Goal: Task Accomplishment & Management: Use online tool/utility

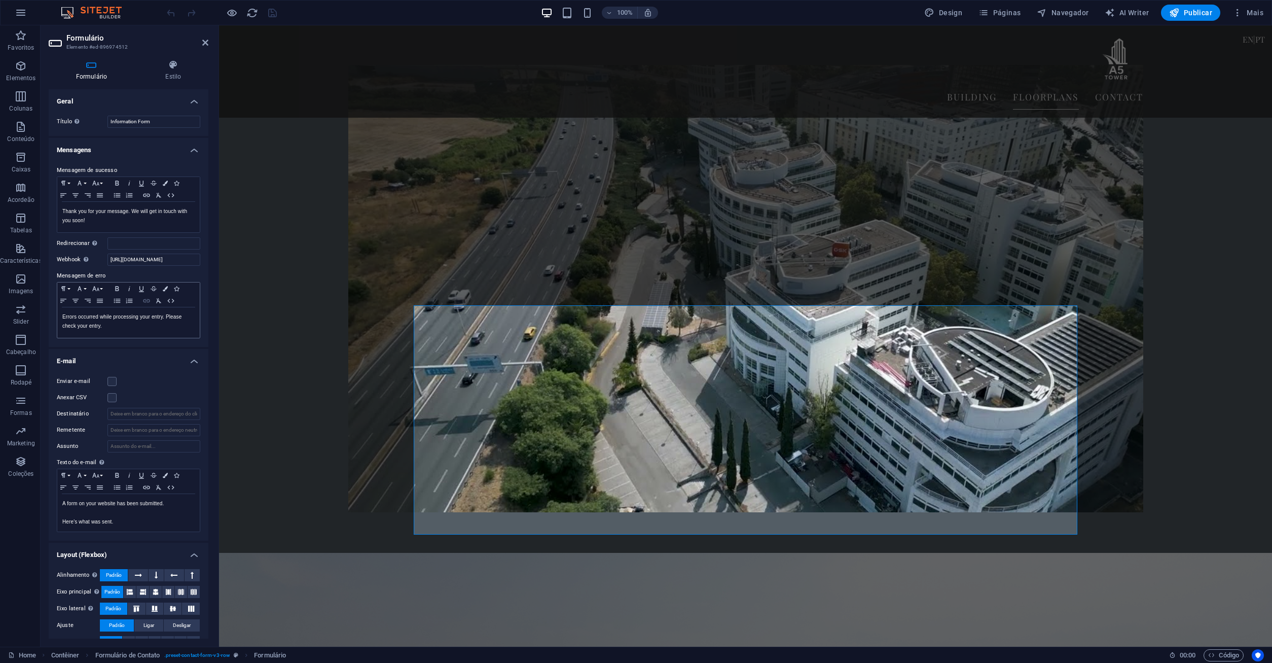
scroll to position [0, 49]
click at [143, 261] on input "https://a5tower.com/en/form_handler/enviar-formulario.php" at bounding box center [153, 259] width 93 height 12
click at [146, 256] on input "https://a5tower.com/en/form_handler/enviar-formulario.php" at bounding box center [153, 259] width 93 height 12
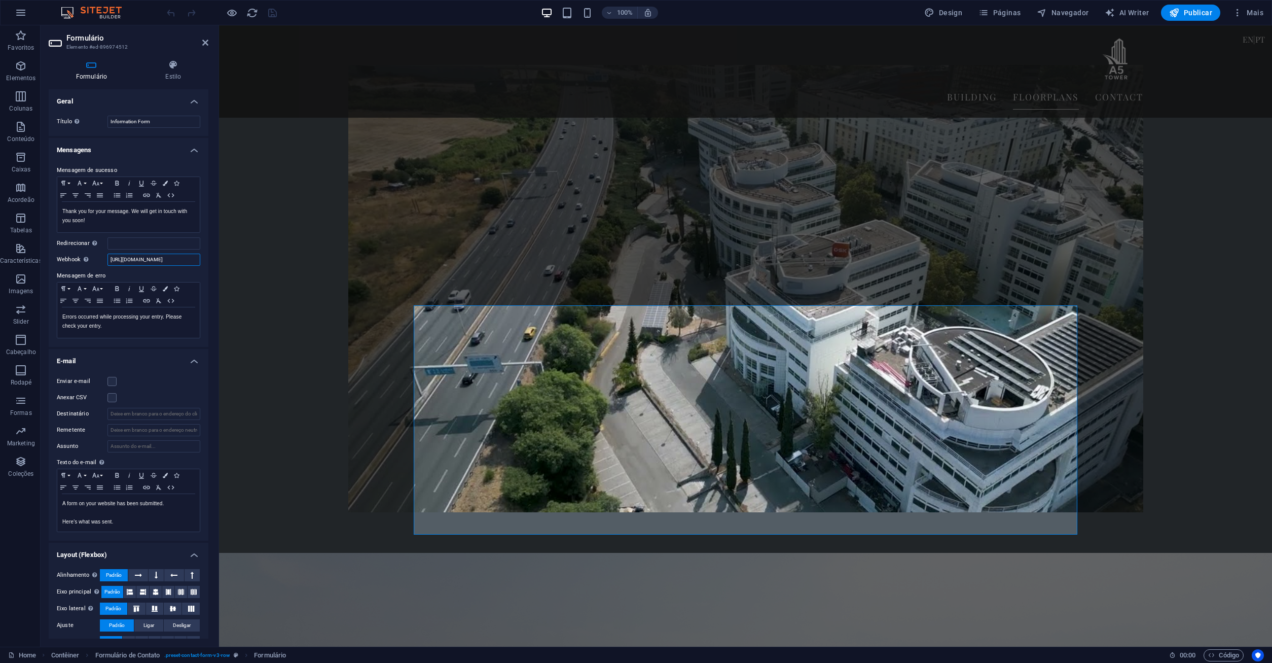
scroll to position [0, 46]
click at [120, 259] on input "https://a5tower.com/en/form_handler/enviar-formulario.php" at bounding box center [153, 259] width 93 height 12
type input "https://a5tower.com/form_handler/enviar-formulario.php"
click at [280, 14] on div "100% Design Páginas Navegador AI Writer Publicar Mais" at bounding box center [716, 13] width 1103 height 16
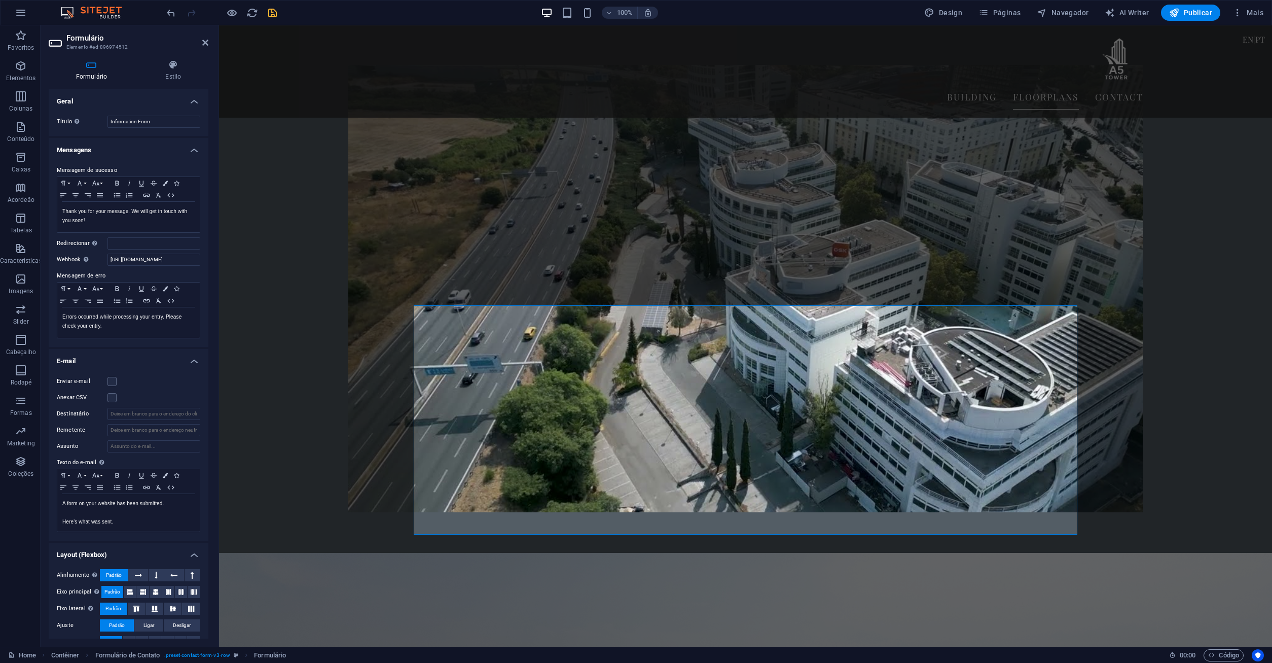
click at [275, 14] on icon "save" at bounding box center [273, 13] width 12 height 12
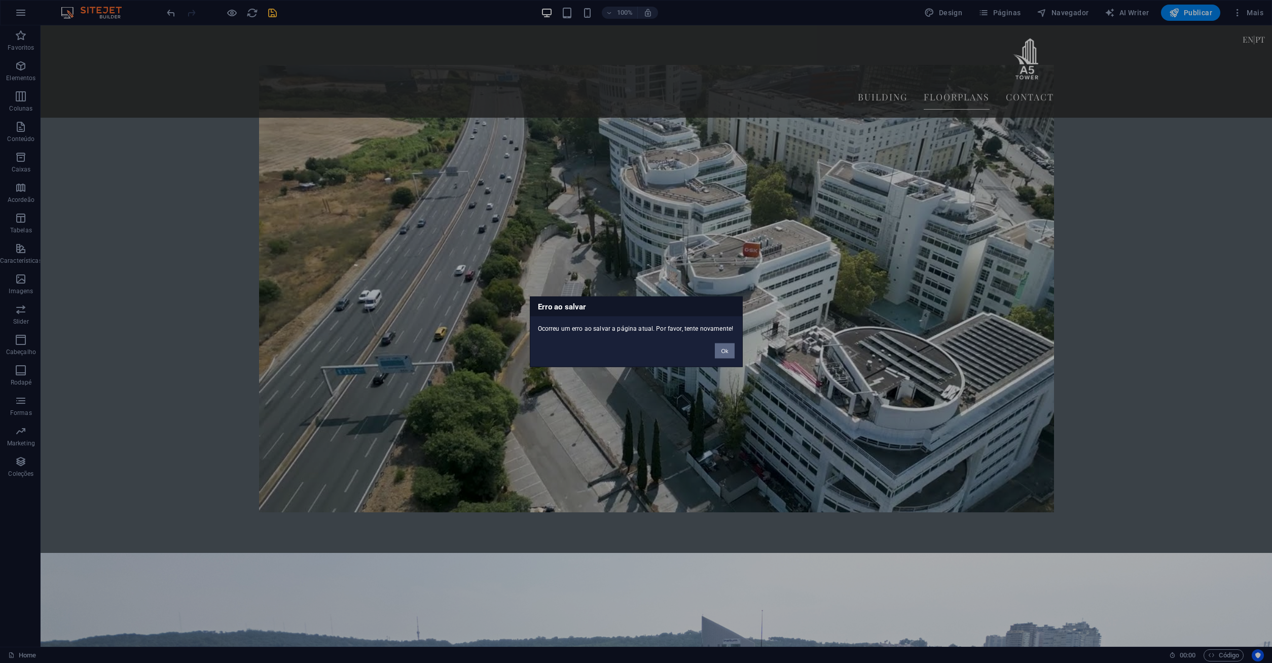
click at [724, 349] on button "Ok" at bounding box center [724, 350] width 19 height 15
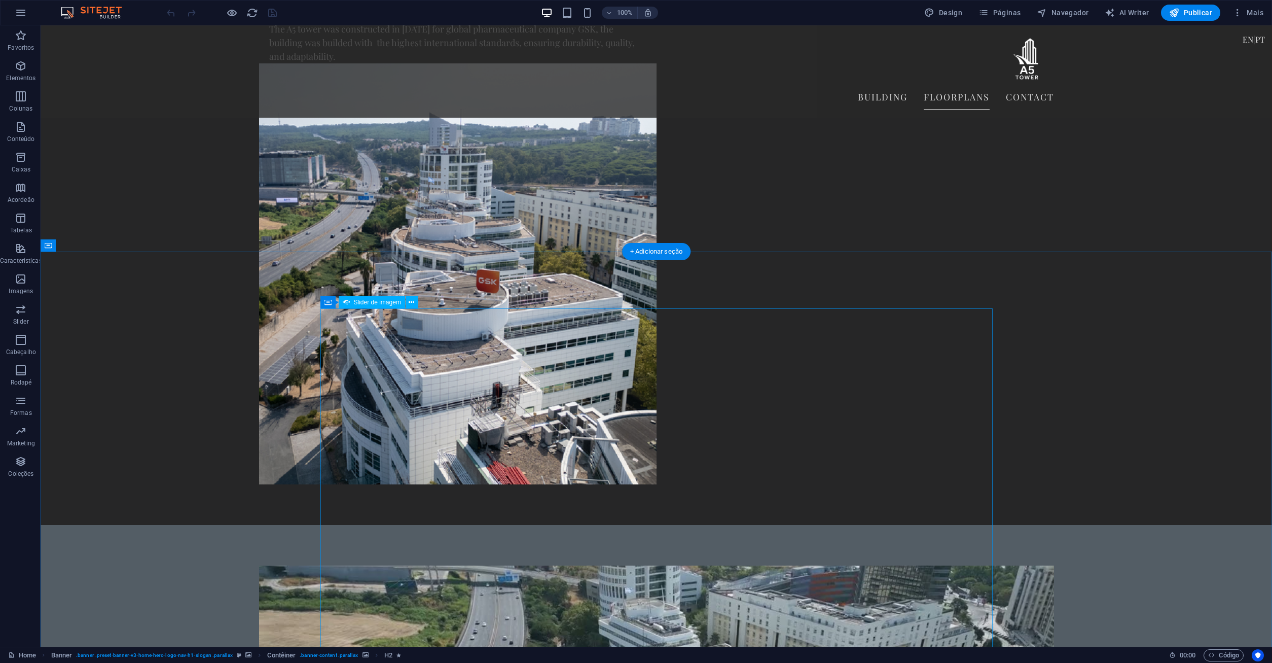
scroll to position [2318, 0]
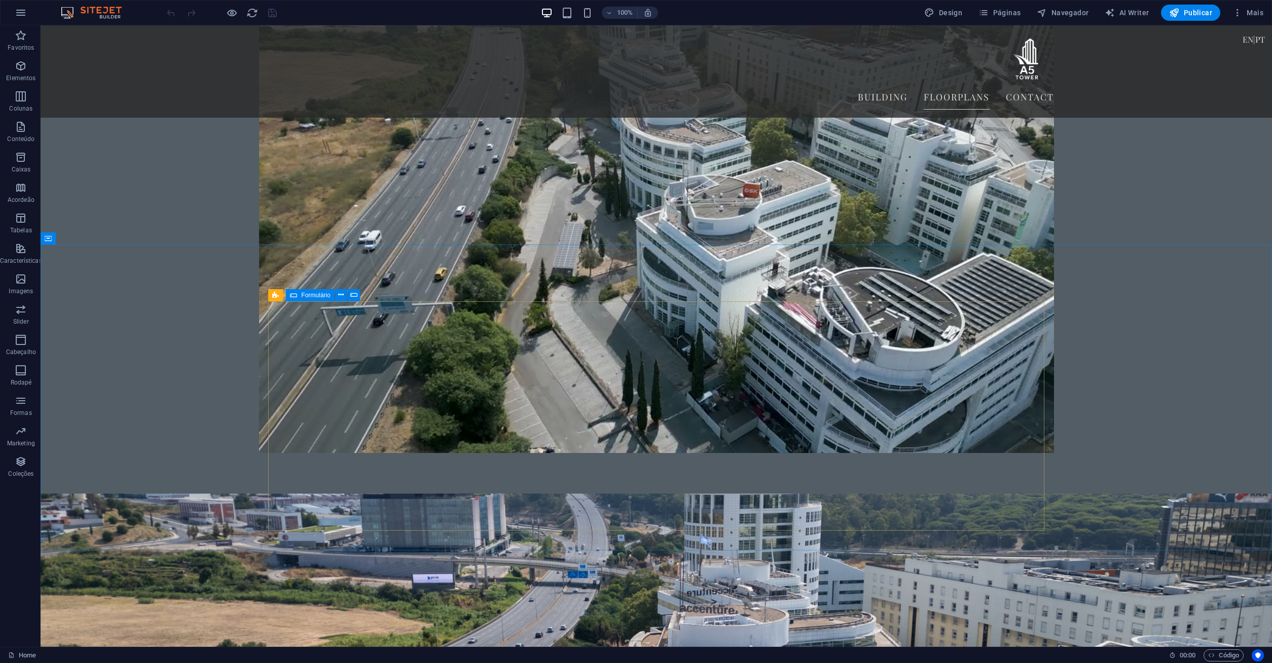
click at [298, 296] on div "Formulário" at bounding box center [310, 295] width 48 height 12
click at [297, 296] on div "Formulário" at bounding box center [310, 295] width 48 height 12
click at [297, 295] on div "Formulário" at bounding box center [310, 295] width 48 height 12
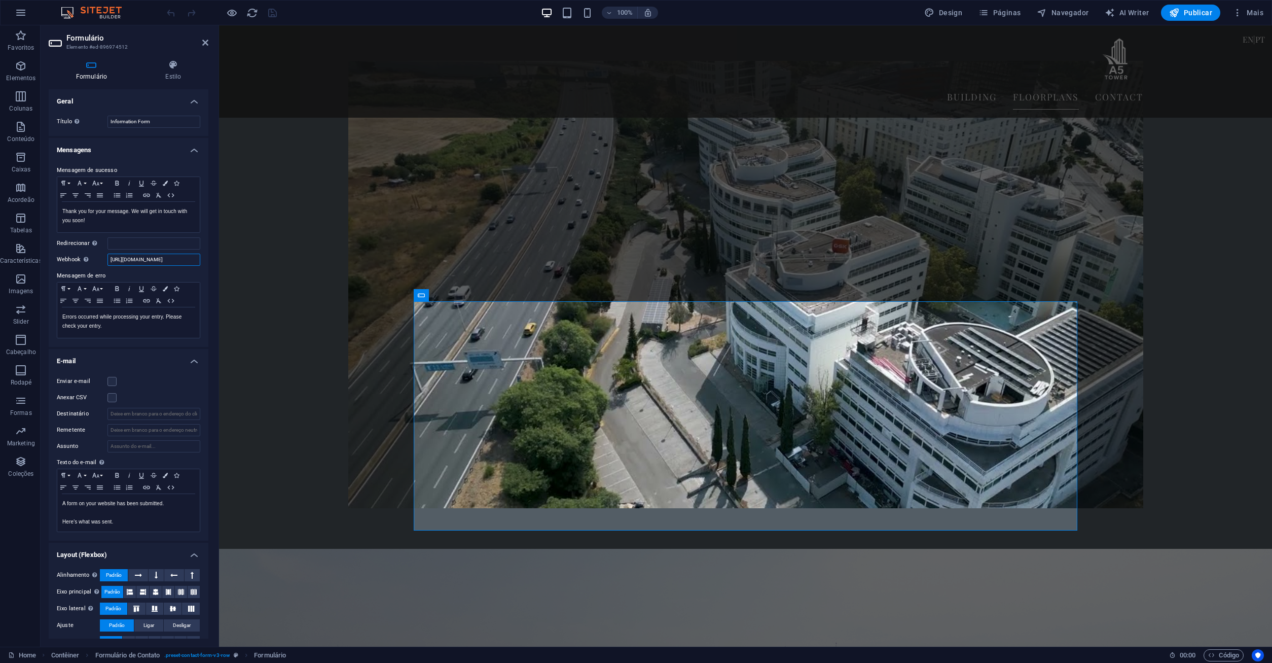
click at [165, 258] on input "https://a5tower.com/en/form_handler/enviar-formulario.php" at bounding box center [153, 259] width 93 height 12
click at [162, 259] on input "https://a5tower.com/en/form_handler/enviar-formulario.php" at bounding box center [153, 259] width 93 height 12
click at [164, 260] on input "https://a5tower.com/en/form_handler/enviar-formulario.php" at bounding box center [153, 259] width 93 height 12
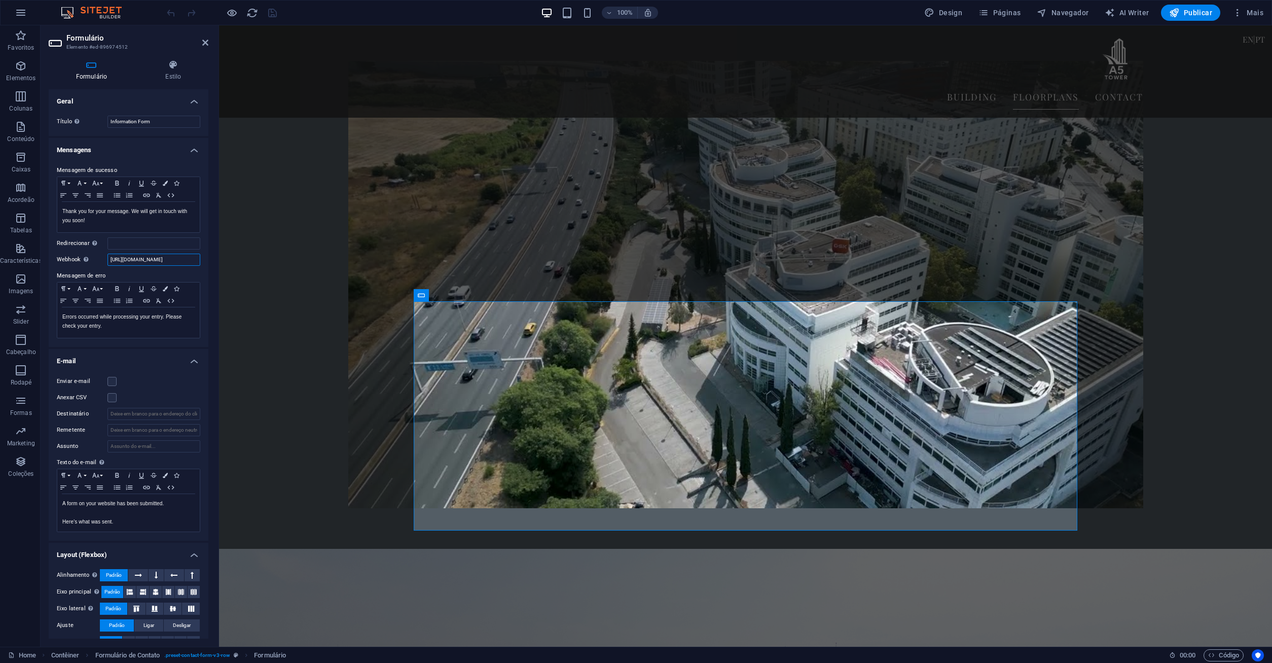
click at [164, 260] on input "https://a5tower.com/en/form_handler/enviar-formulario.php" at bounding box center [153, 259] width 93 height 12
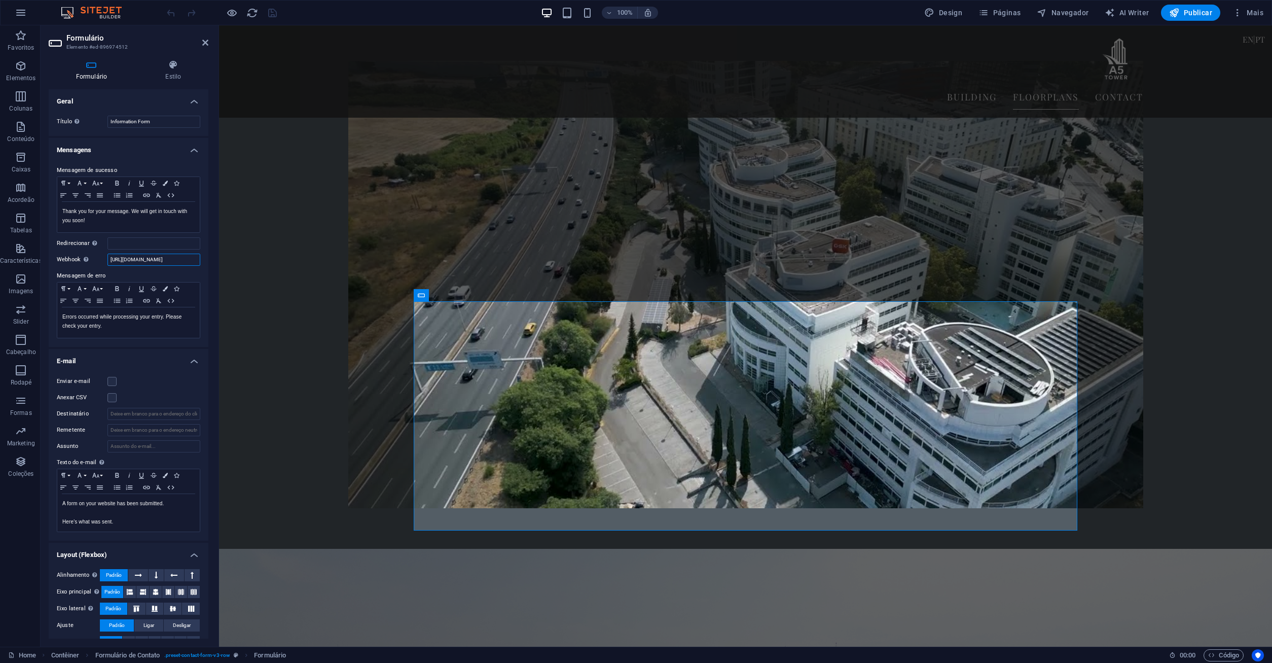
click at [164, 260] on input "https://a5tower.com/en/form_handler/enviar-formulario.php" at bounding box center [153, 259] width 93 height 12
paste input "text"
type input "https://a5tower.com/form_handler/enviar-formulario.php"
drag, startPoint x: 268, startPoint y: 8, endPoint x: 244, endPoint y: 5, distance: 23.6
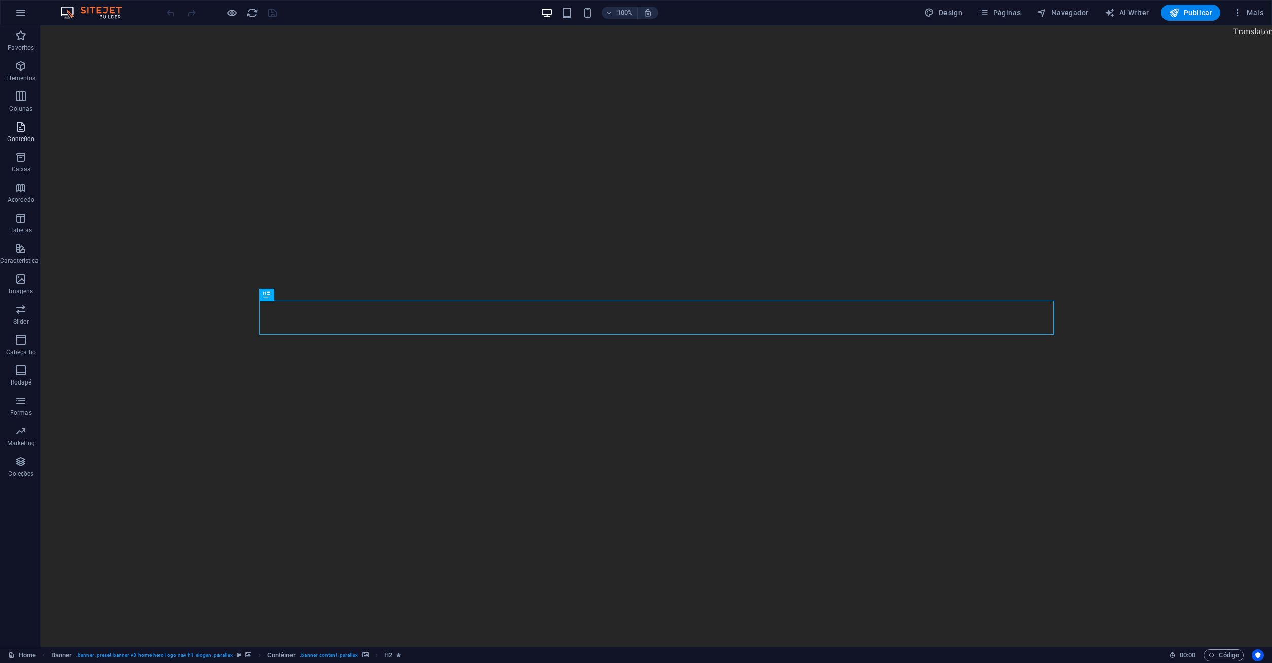
click at [21, 138] on p "Conteúdo" at bounding box center [20, 139] width 27 height 8
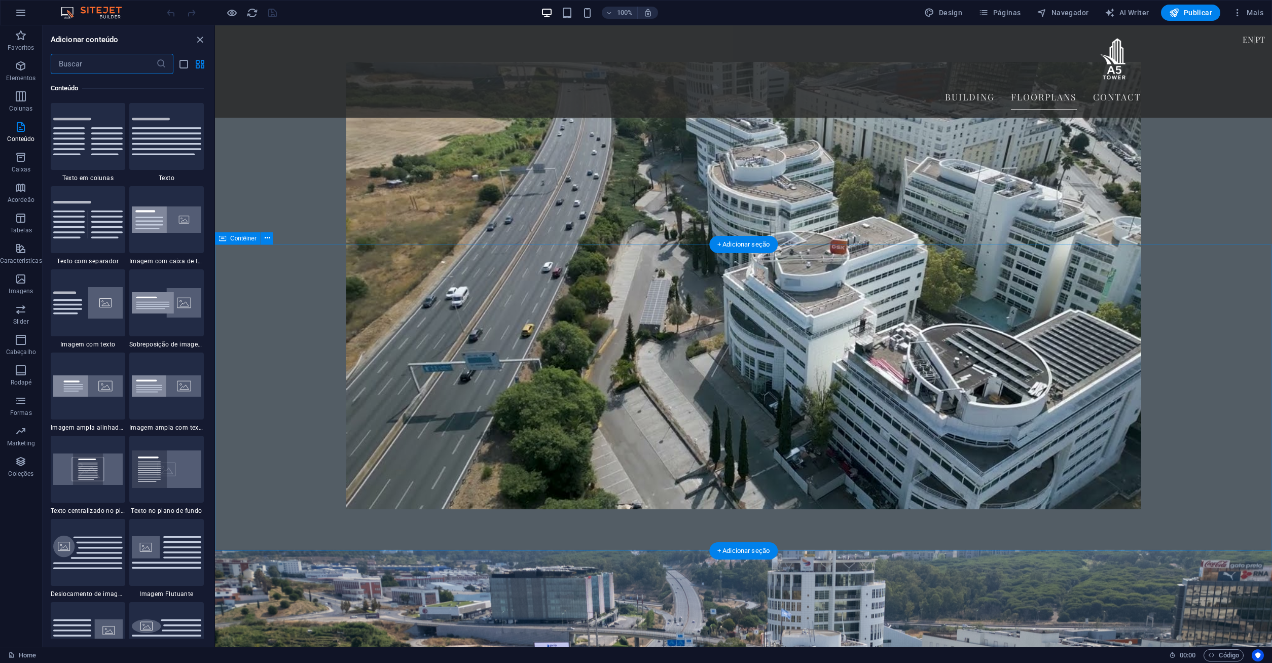
scroll to position [2318, 0]
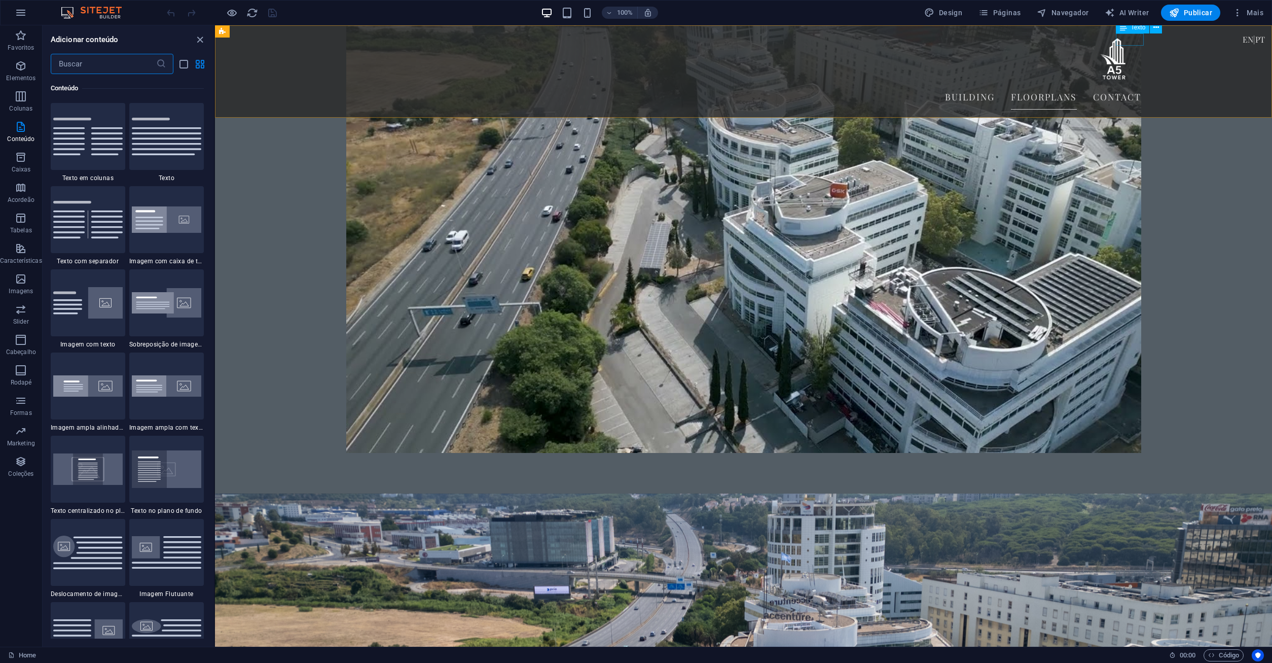
click at [1242, 38] on div "EN | PT" at bounding box center [1254, 39] width 24 height 12
click at [1136, 29] on span "Texto" at bounding box center [1138, 27] width 15 height 6
click at [0, 0] on span "Páginas" at bounding box center [0, 0] width 0 height 0
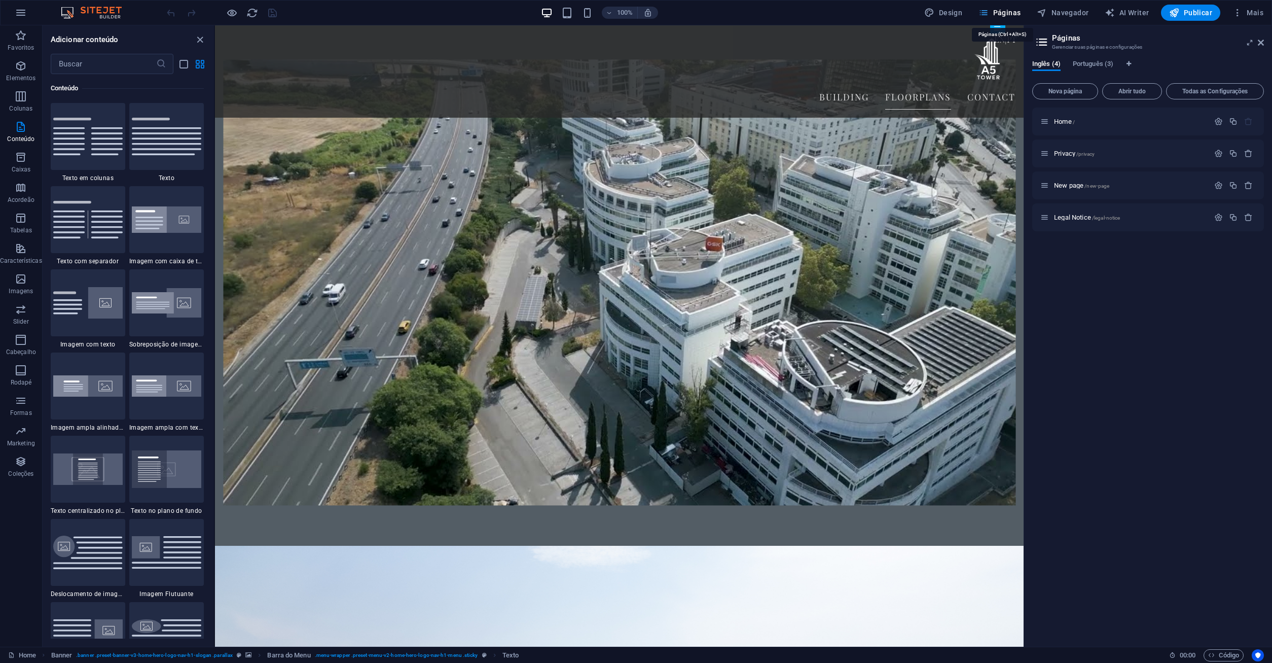
scroll to position [2313, 0]
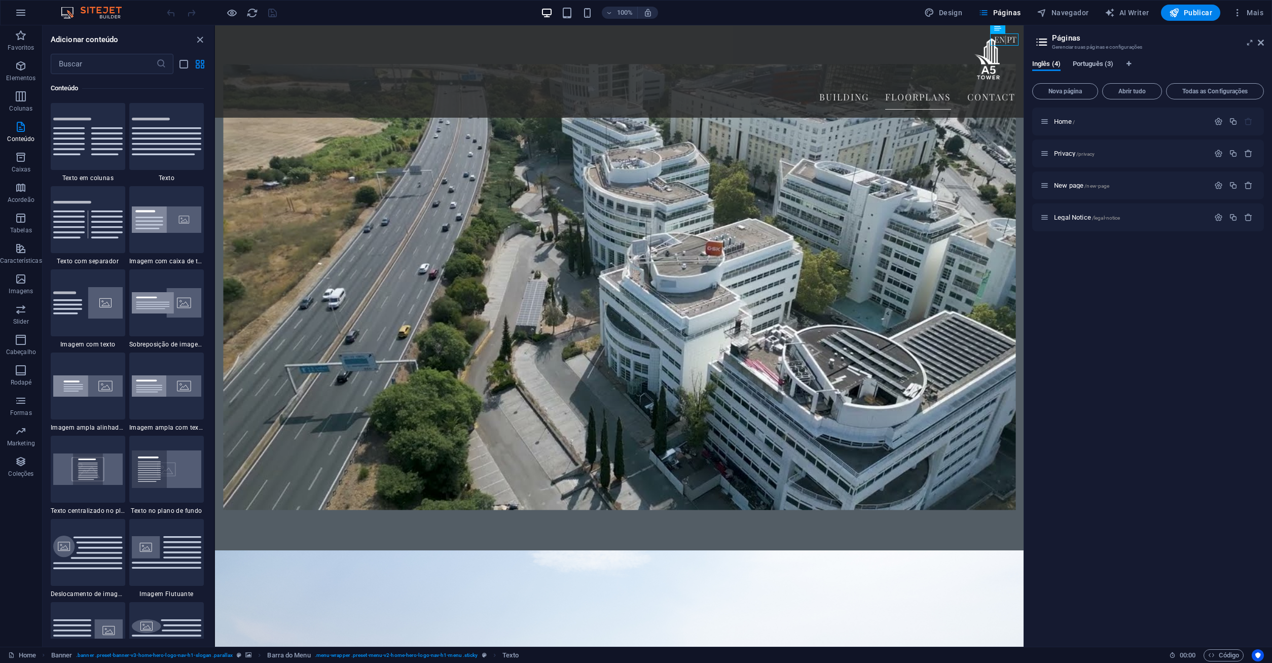
click at [1085, 64] on span "Português (3)" at bounding box center [1093, 65] width 41 height 14
click at [1251, 16] on span "Mais" at bounding box center [1247, 13] width 31 height 10
click at [1180, 107] on h6 "Idiomas" at bounding box center [1213, 112] width 88 height 12
select select "73"
select select "130"
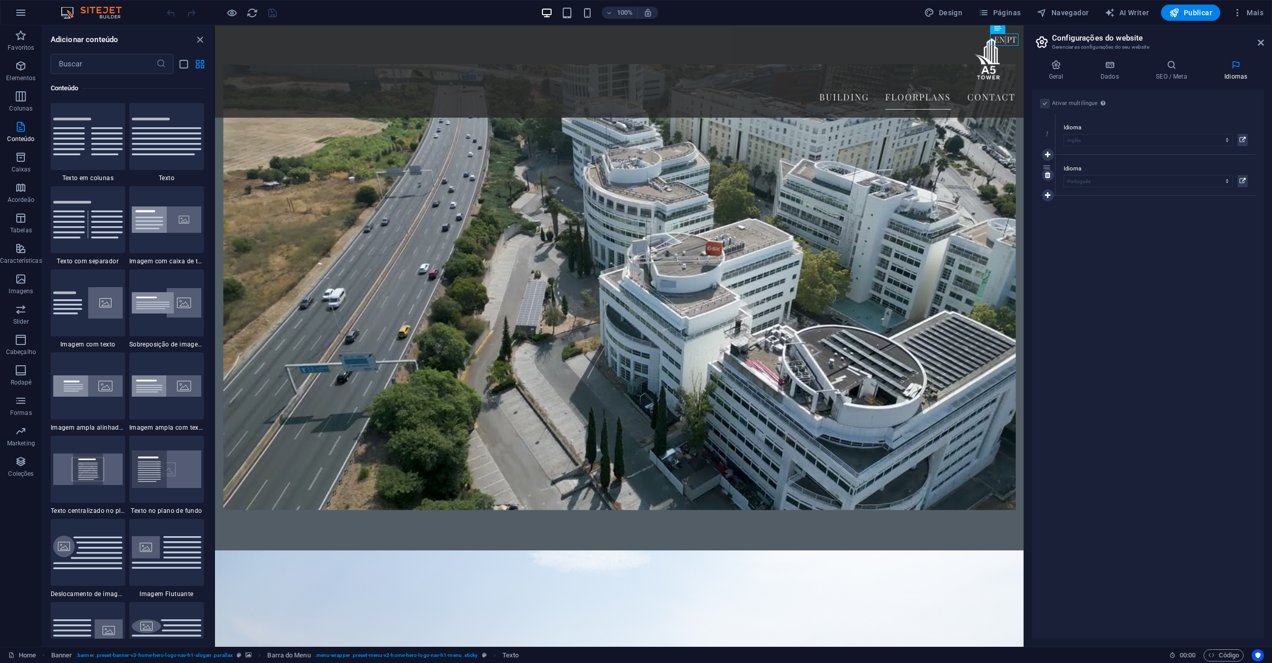
click at [1083, 165] on label "Idioma" at bounding box center [1155, 169] width 184 height 12
click at [1081, 363] on div "Ativar multilíngue Para desativar o multilíngue, exclua todos os idiomas até qu…" at bounding box center [1148, 363] width 232 height 549
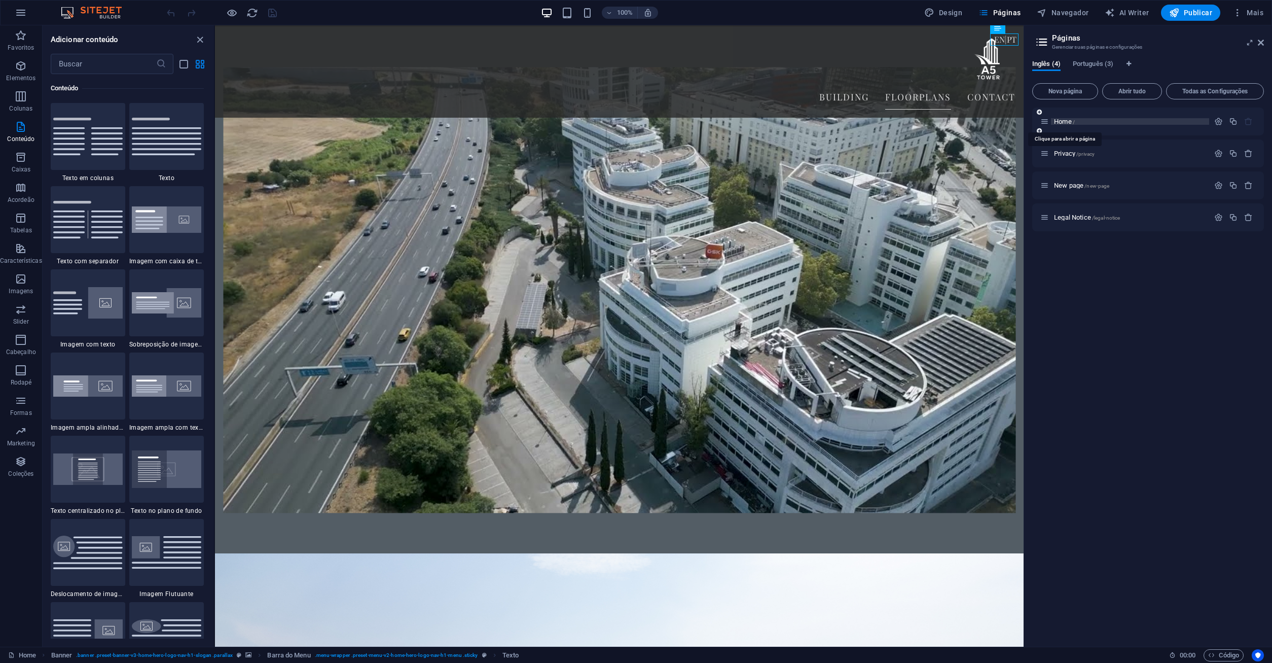
click at [1070, 121] on span "Home /" at bounding box center [1064, 122] width 21 height 8
click at [1215, 123] on icon "button" at bounding box center [1218, 121] width 9 height 9
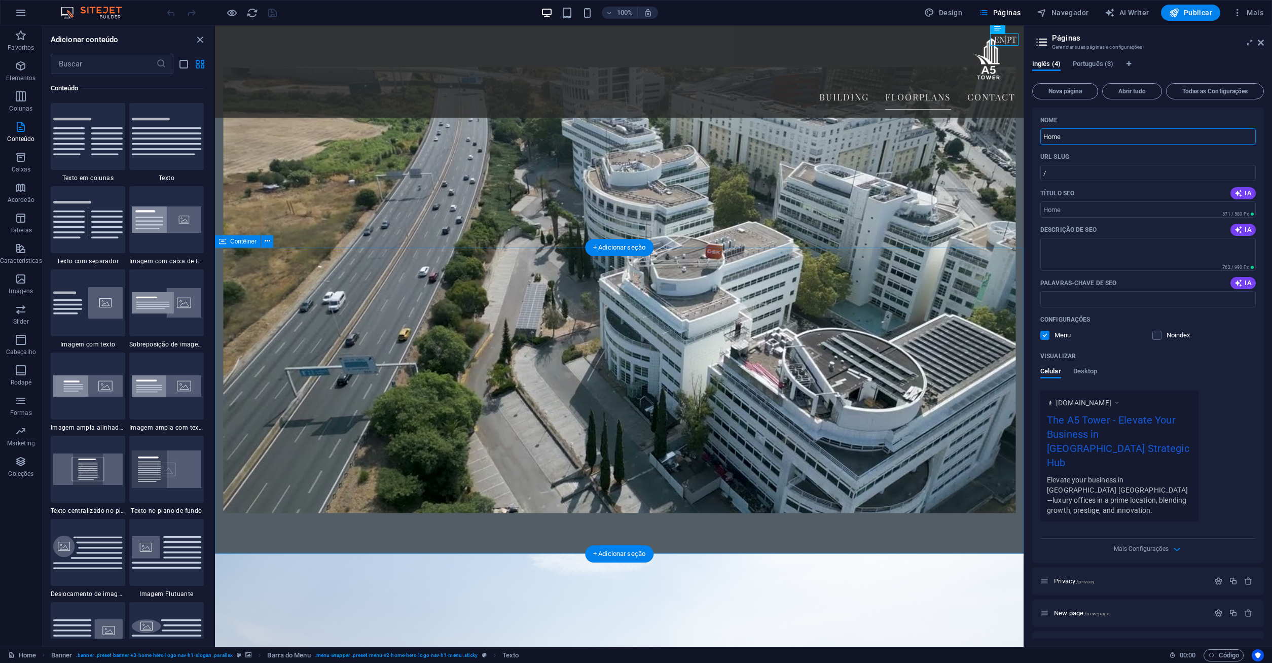
scroll to position [2313, 0]
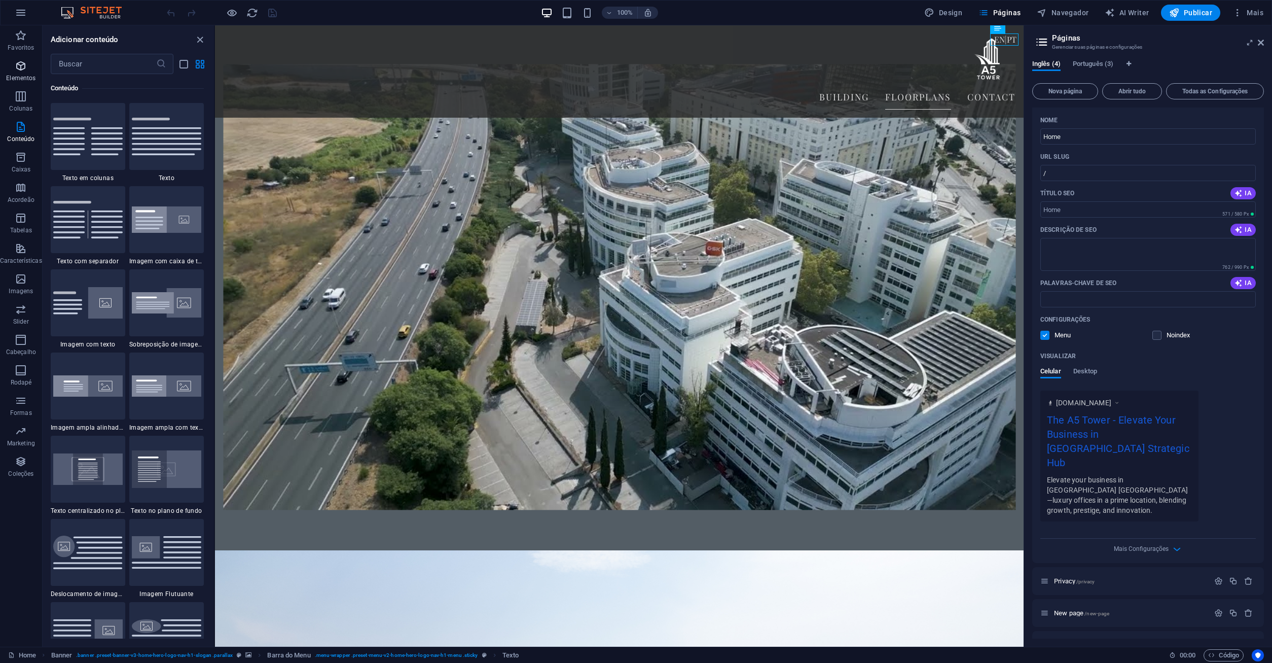
click at [26, 71] on icon "button" at bounding box center [21, 66] width 12 height 12
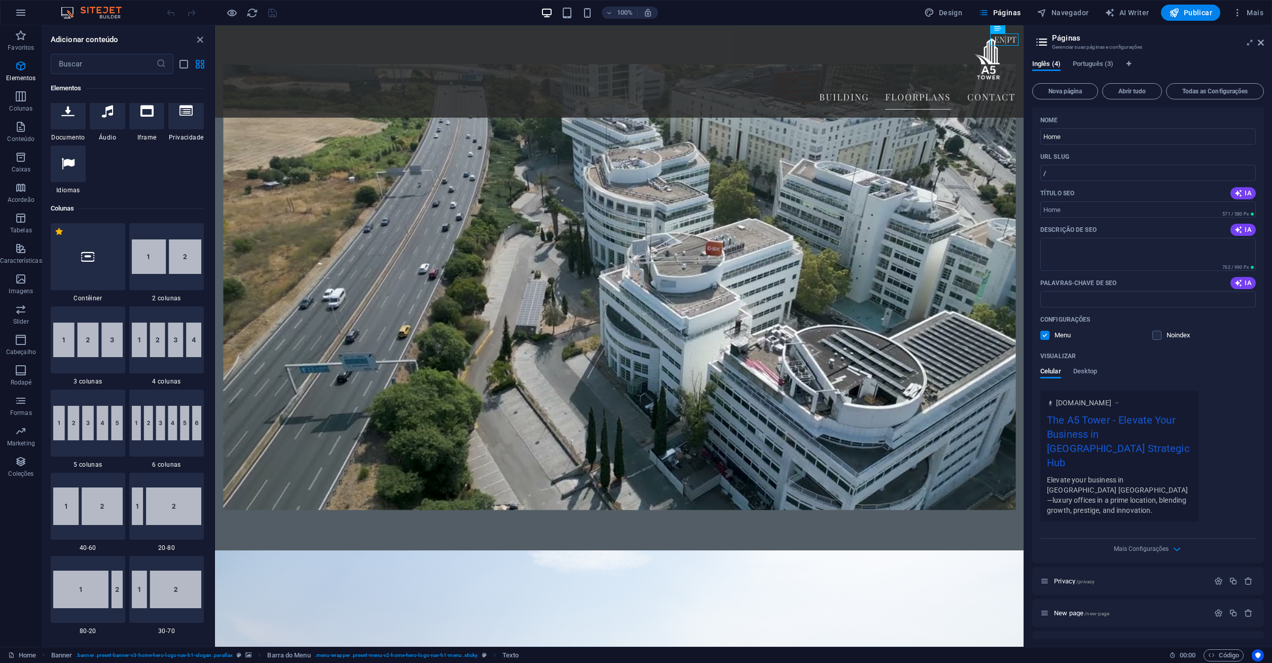
scroll to position [655, 0]
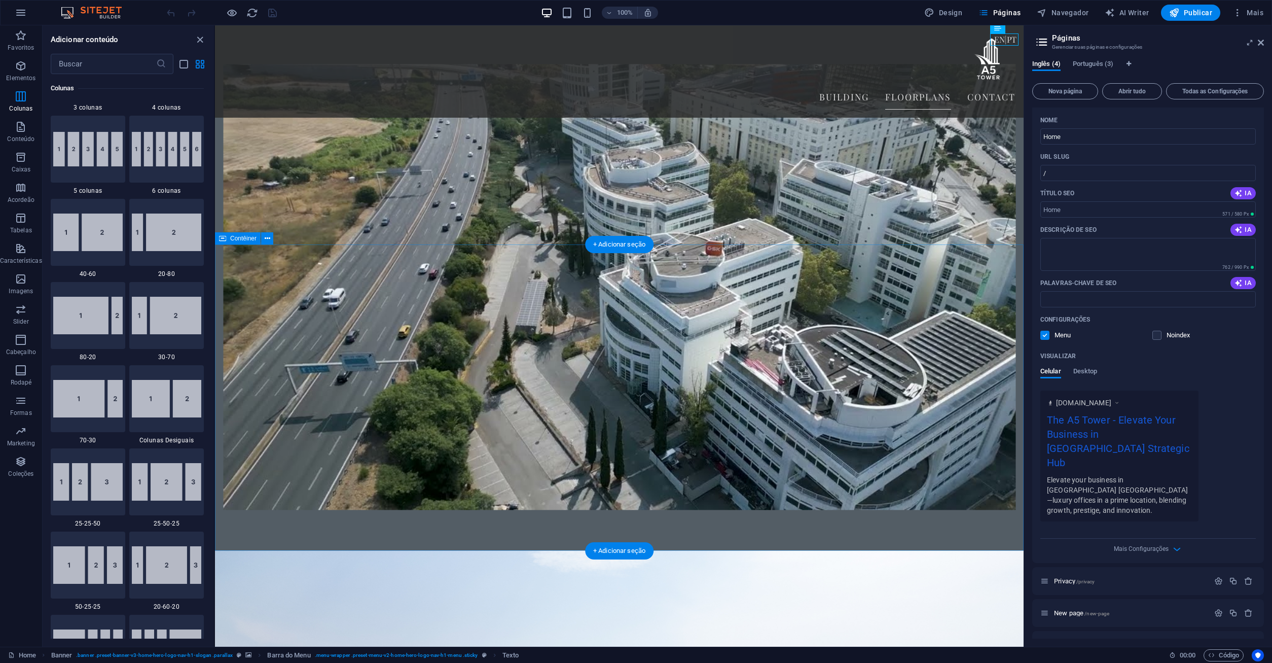
click at [234, 237] on span "Contêiner" at bounding box center [243, 238] width 26 height 6
select select "%"
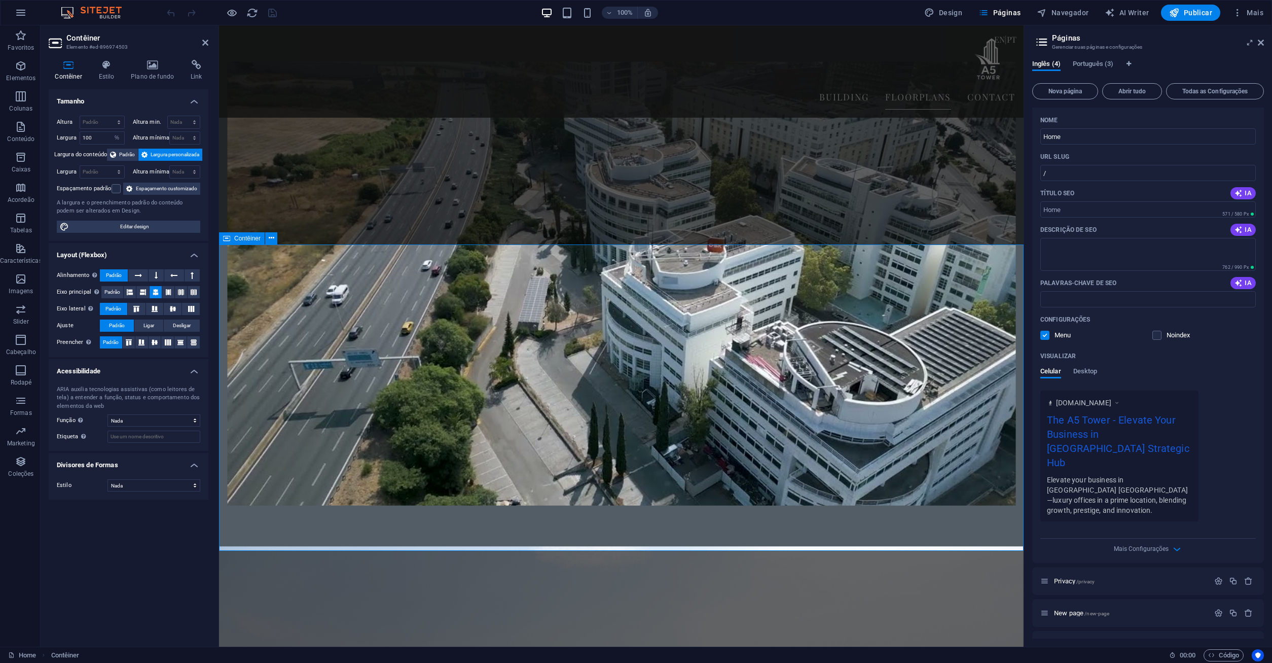
scroll to position [2306, 0]
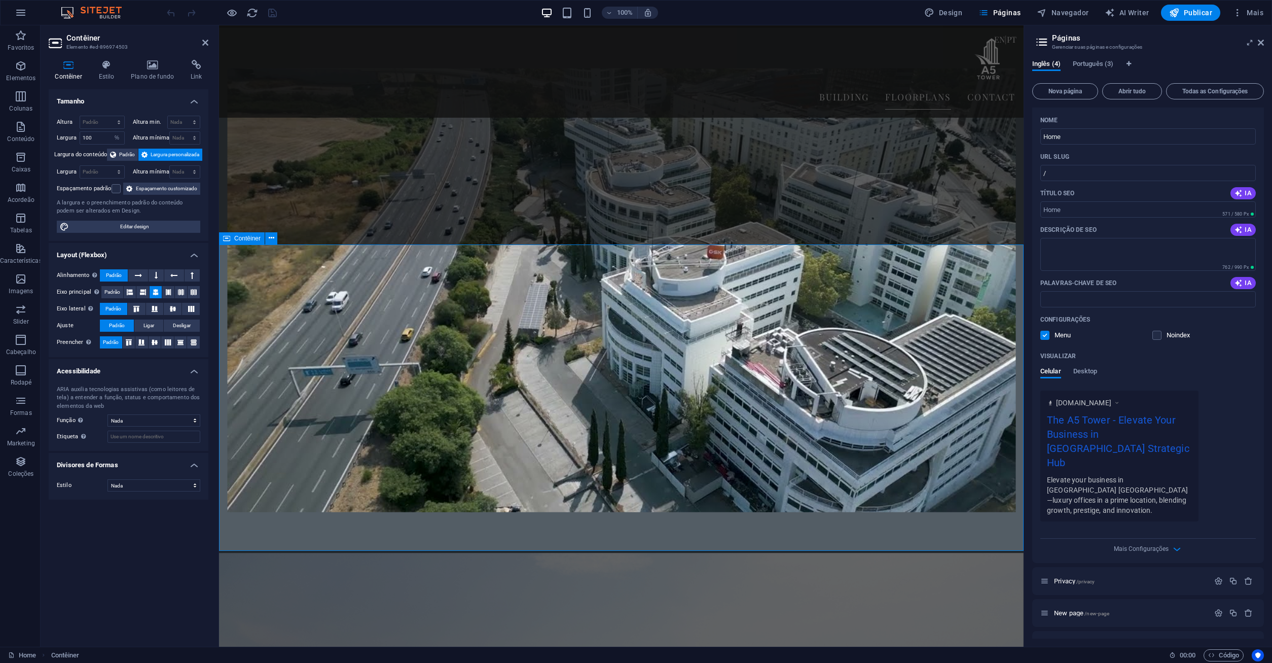
click at [1260, 44] on icon at bounding box center [1261, 43] width 6 height 8
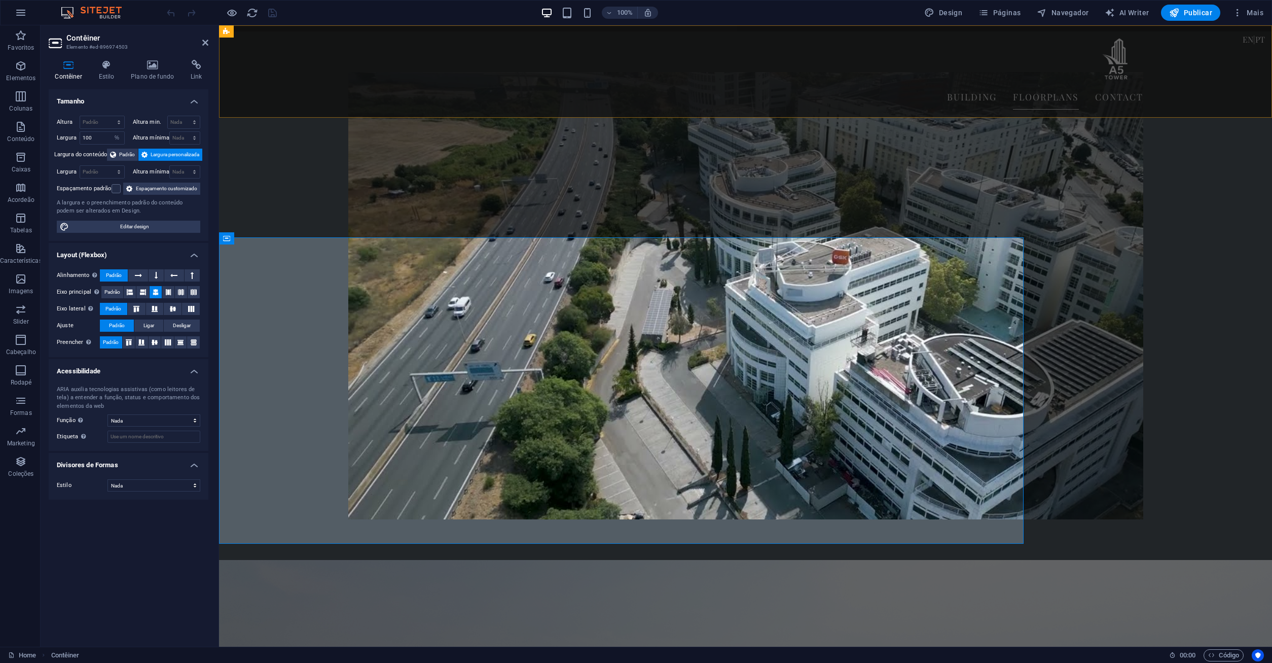
scroll to position [2313, 0]
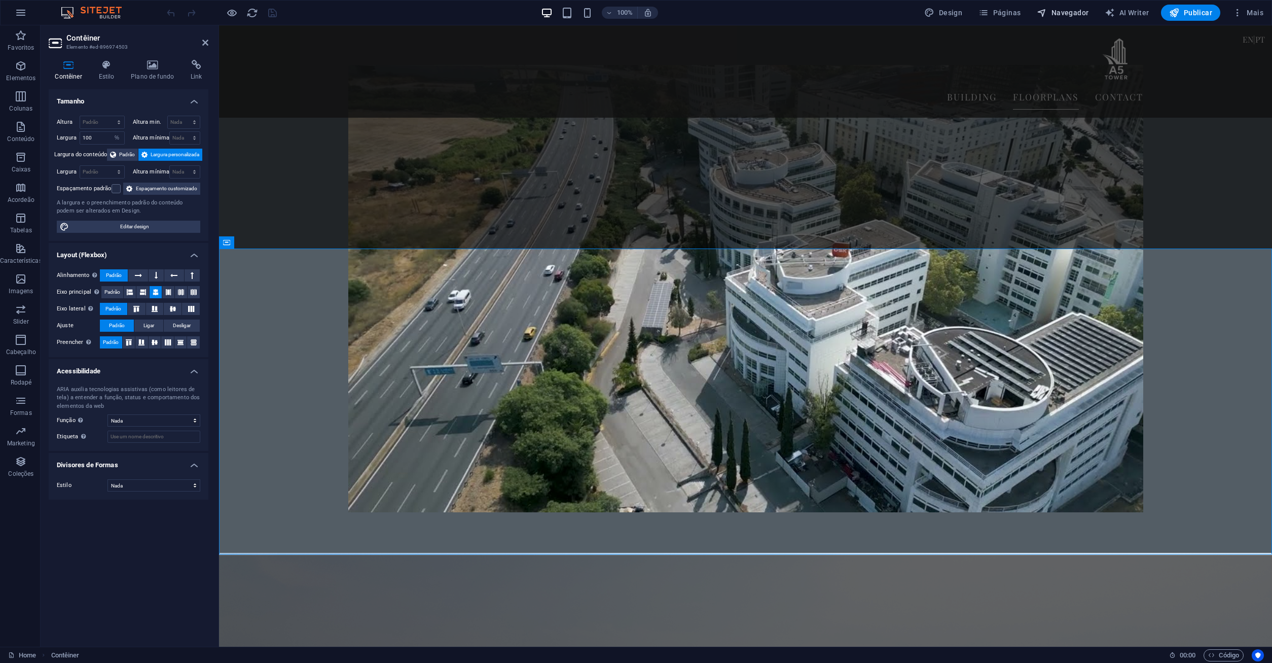
click at [1064, 10] on span "Navegador" at bounding box center [1063, 13] width 52 height 10
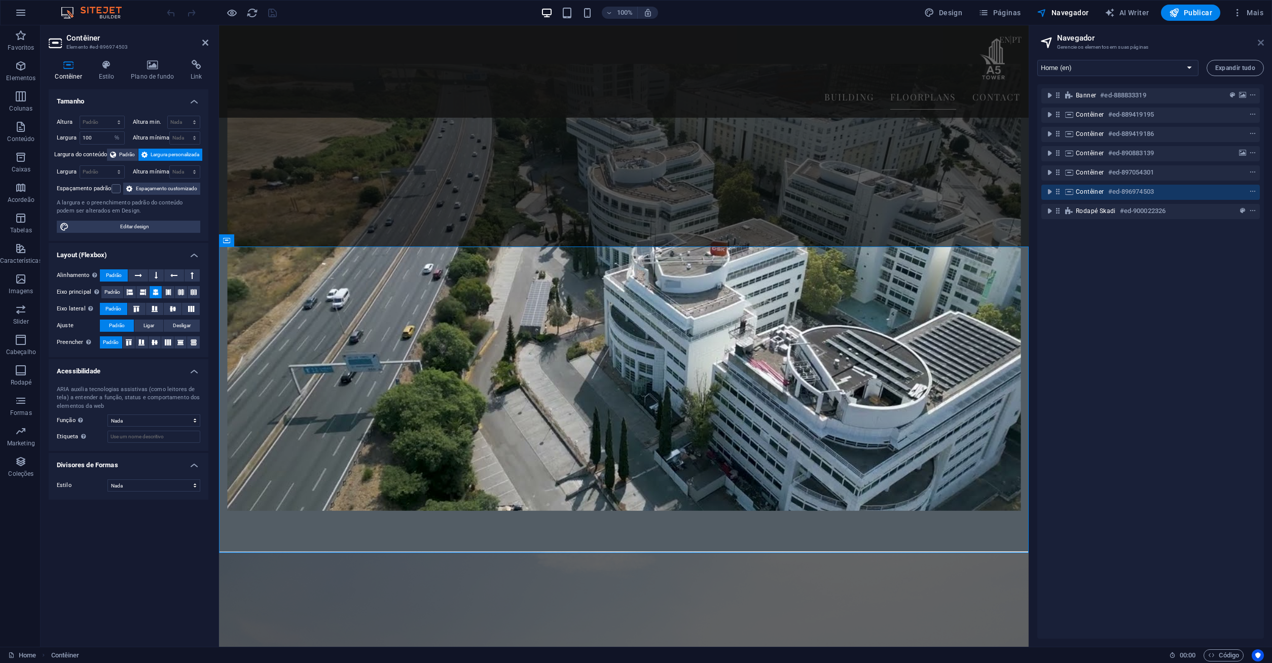
drag, startPoint x: 1262, startPoint y: 42, endPoint x: 984, endPoint y: 0, distance: 280.9
click at [1262, 42] on icon at bounding box center [1261, 43] width 6 height 8
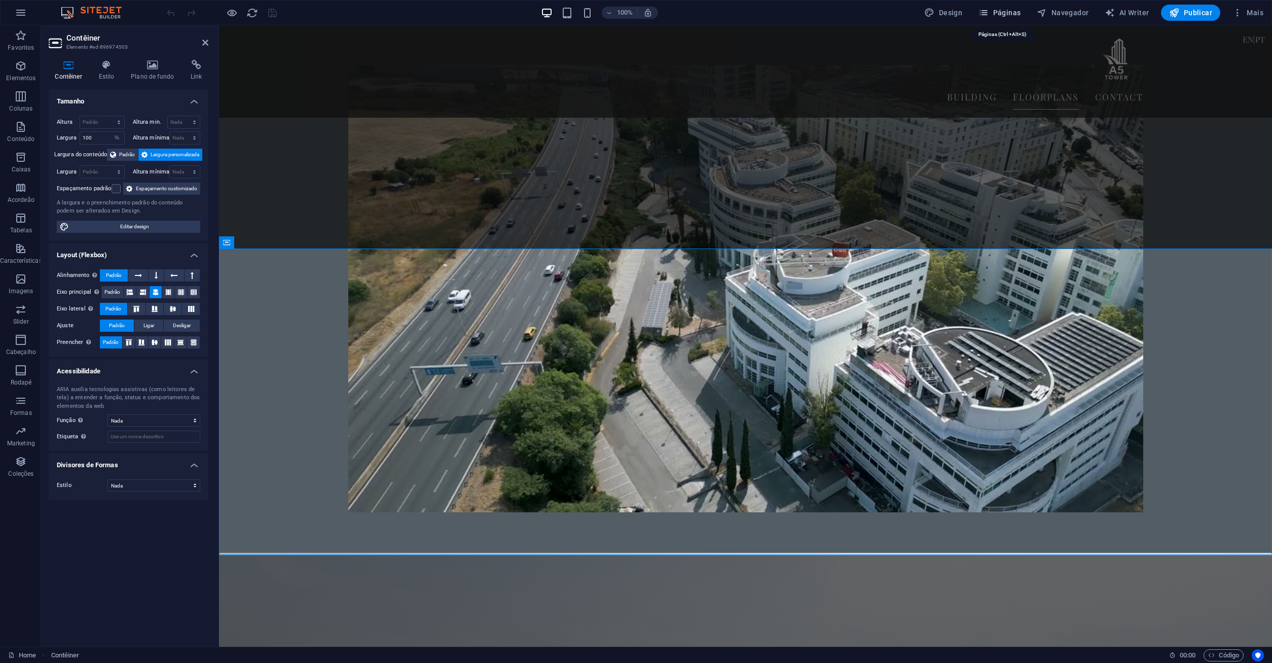
click at [0, 0] on span "Páginas" at bounding box center [0, 0] width 0 height 0
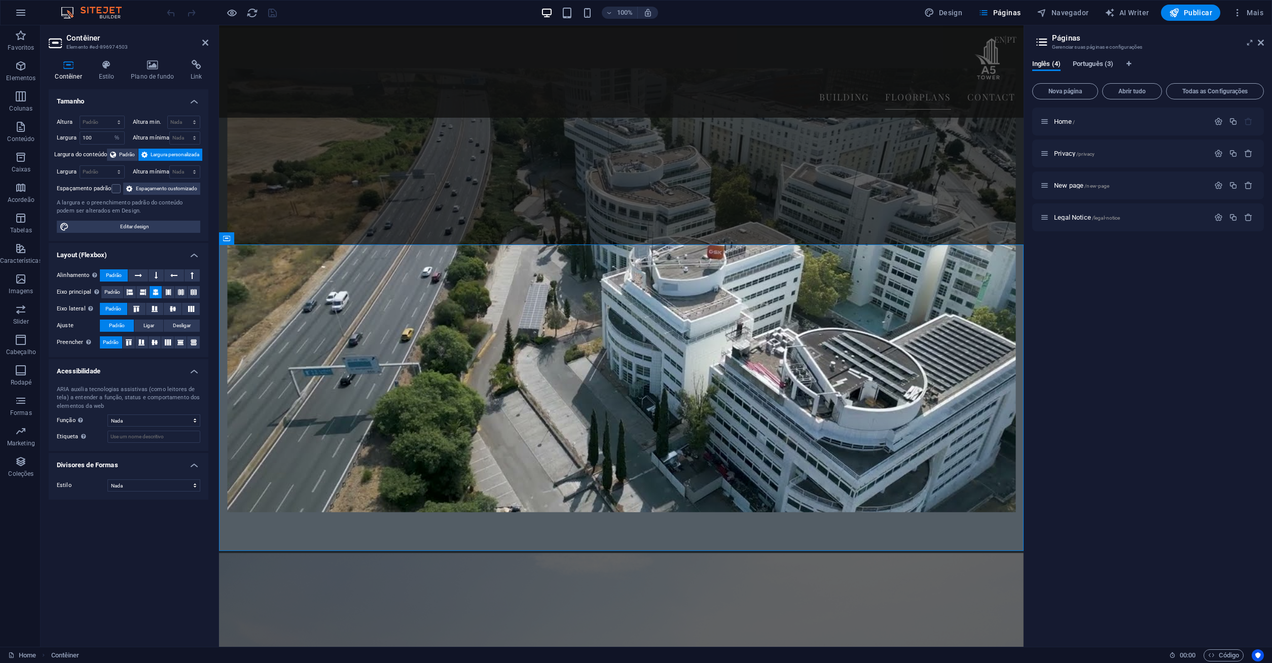
click at [1087, 64] on span "Português (3)" at bounding box center [1093, 65] width 41 height 14
click at [1213, 96] on button "Todas as Configurações" at bounding box center [1215, 91] width 98 height 16
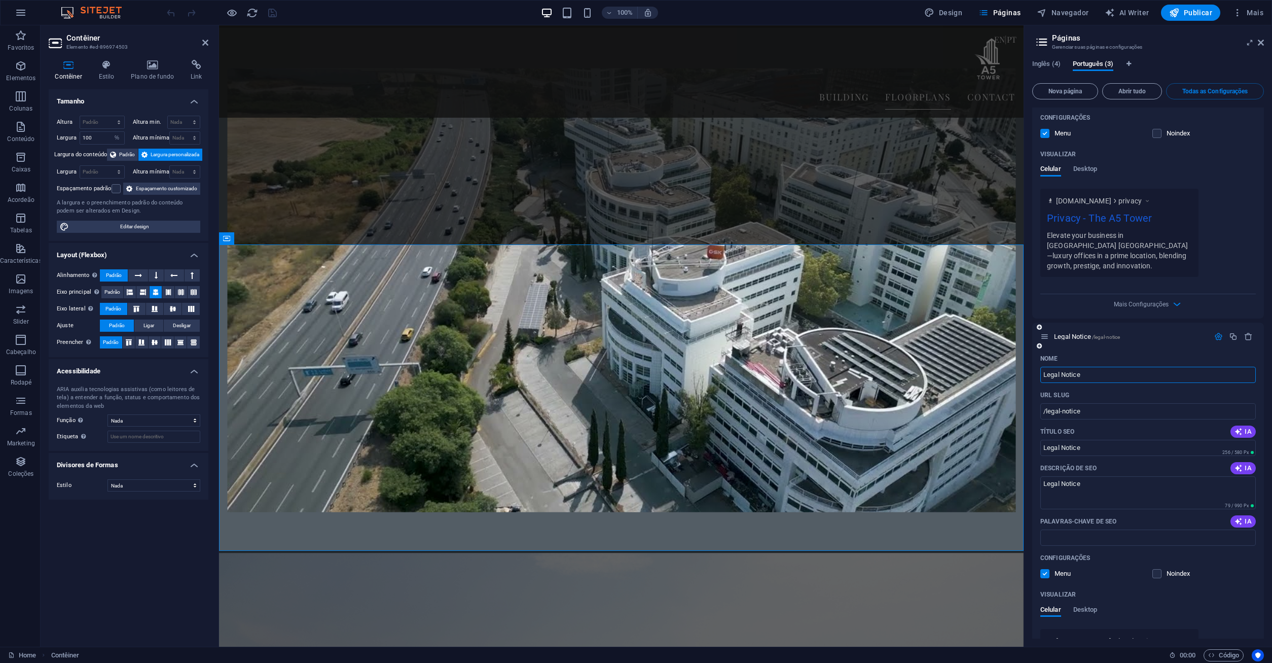
scroll to position [799, 0]
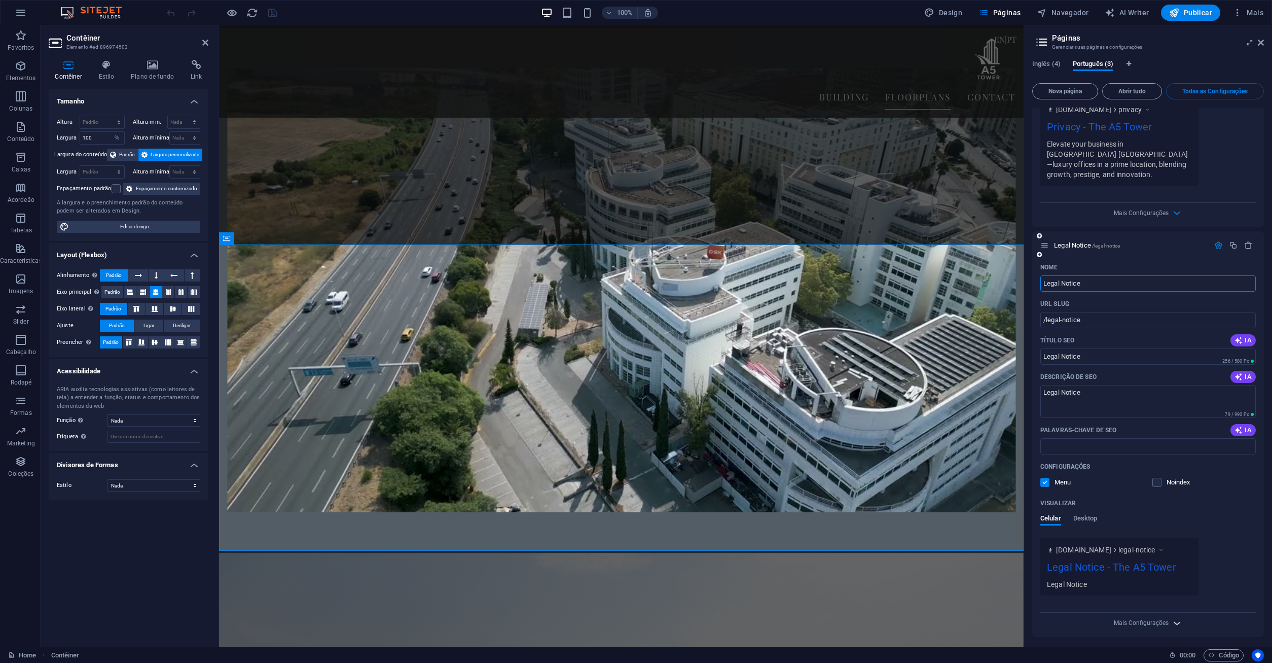
click at [1152, 617] on span "Mais Configurações" at bounding box center [1148, 623] width 12 height 12
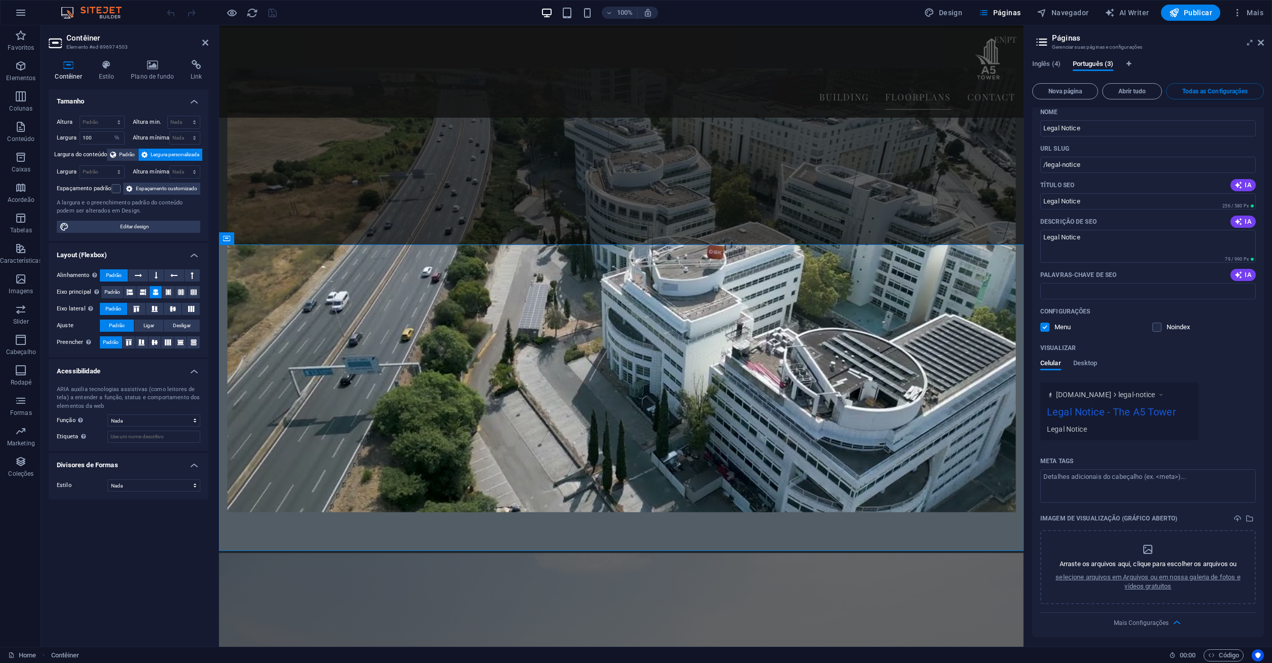
scroll to position [590, 0]
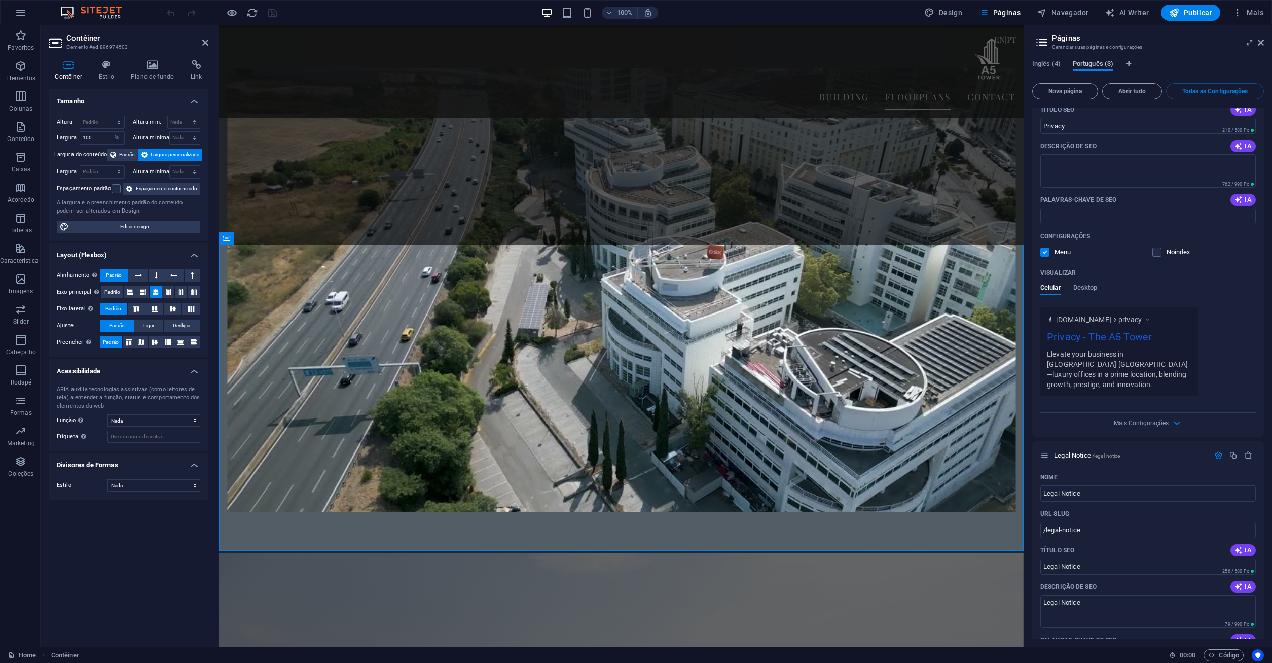
click at [1101, 65] on span "Português (3)" at bounding box center [1093, 65] width 41 height 14
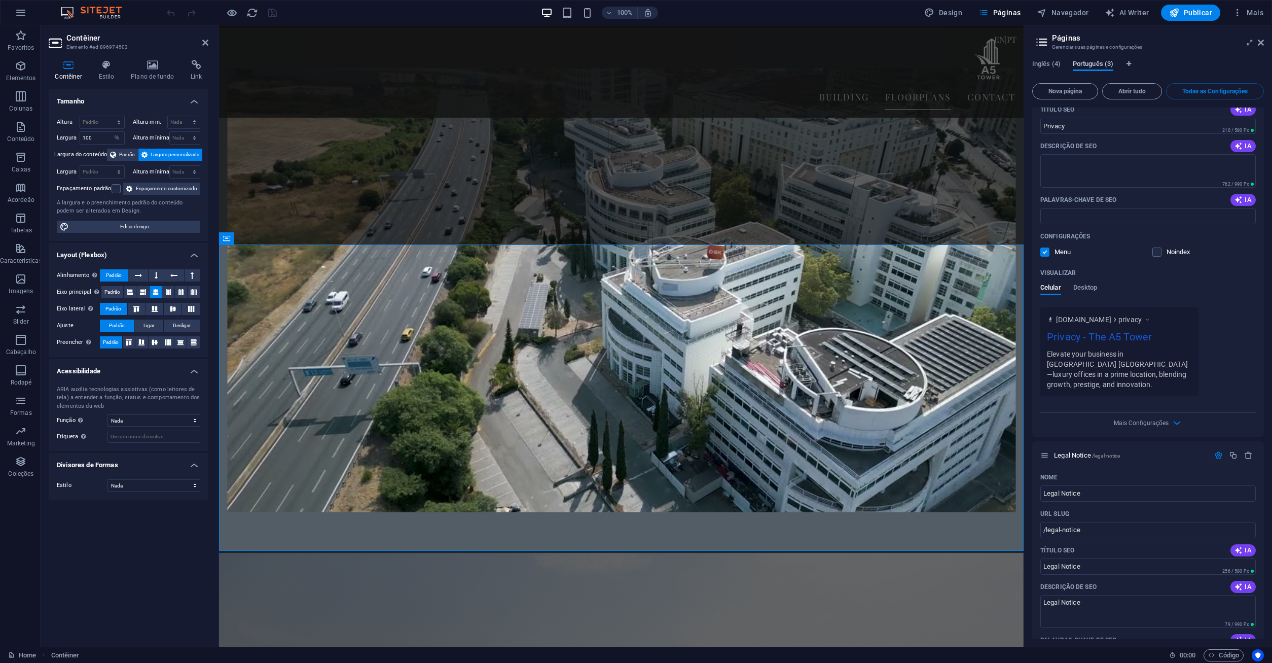
click at [1101, 65] on span "Português (3)" at bounding box center [1093, 65] width 41 height 14
click at [1101, 66] on span "Português (3)" at bounding box center [1093, 65] width 41 height 14
click at [1051, 66] on span "Inglês (4)" at bounding box center [1046, 65] width 28 height 14
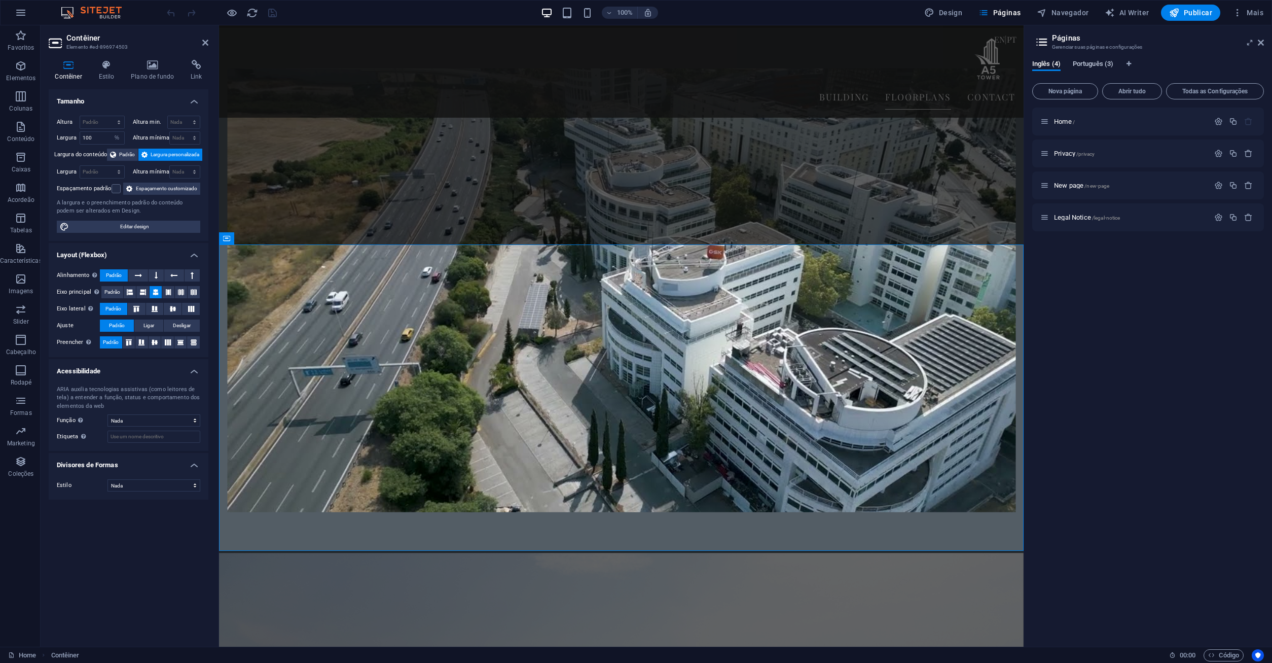
click at [1101, 64] on span "Português (3)" at bounding box center [1093, 65] width 41 height 14
click at [1035, 67] on span "Inglês (4)" at bounding box center [1046, 65] width 28 height 14
click at [1069, 122] on span "Home /" at bounding box center [1064, 122] width 21 height 8
click at [692, 95] on nav "BUILDING FLOORPLANS CONTACT" at bounding box center [621, 96] width 788 height 25
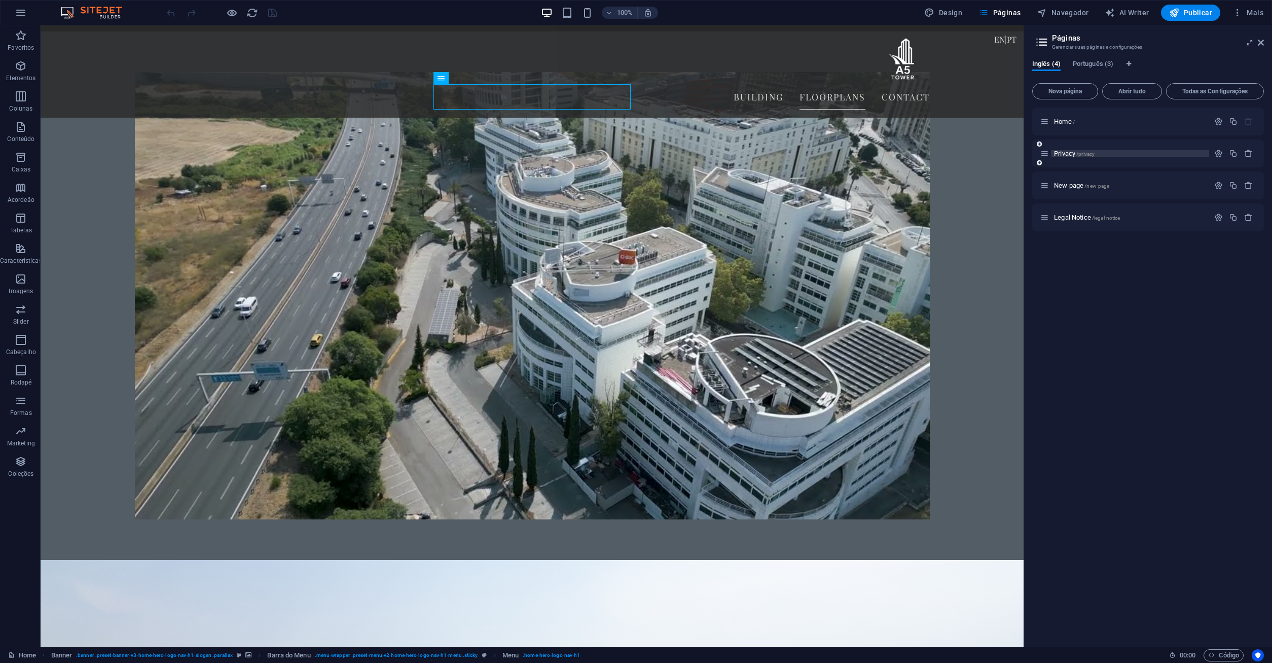
click at [1064, 155] on span "Privacy /privacy" at bounding box center [1074, 154] width 41 height 8
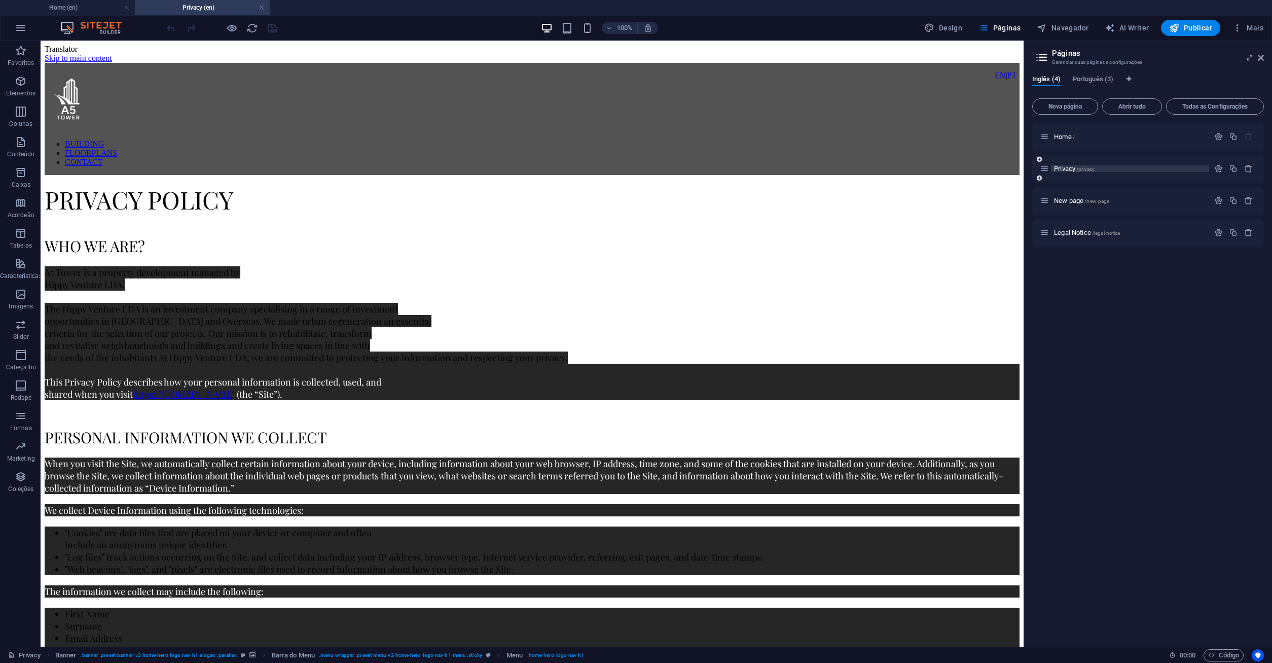
scroll to position [0, 0]
click at [1066, 198] on span "New page /new-page" at bounding box center [1081, 201] width 55 height 8
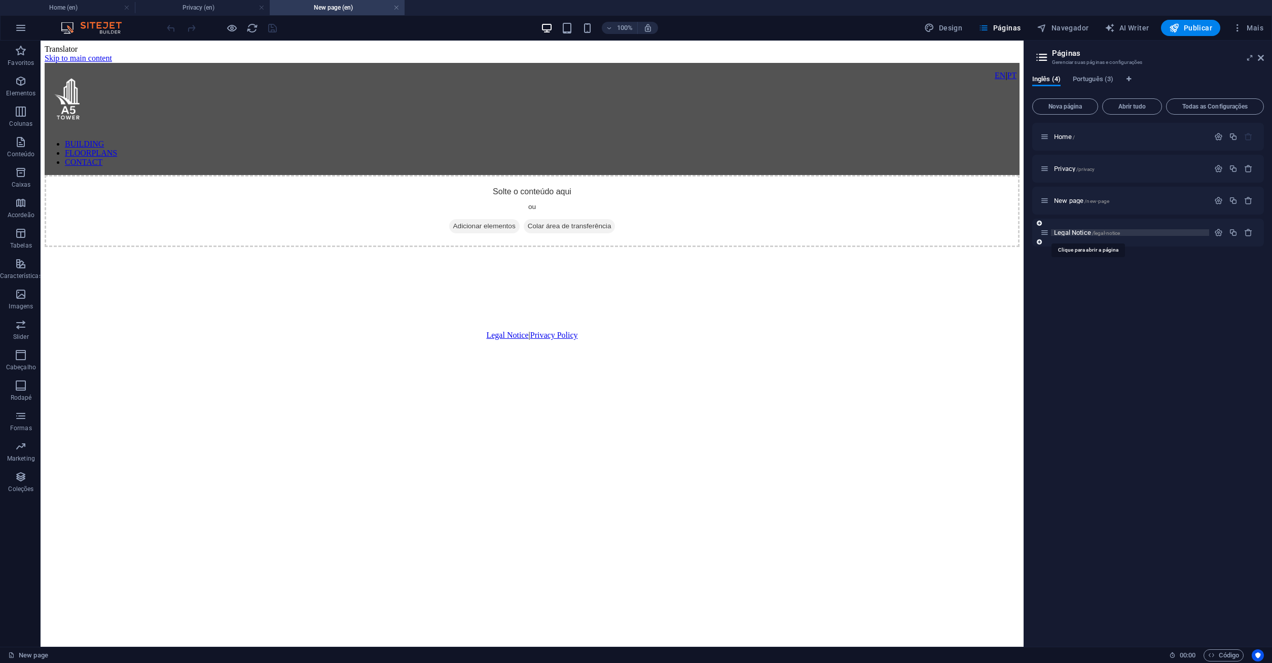
click at [1068, 231] on span "Legal Notice /legal-notice" at bounding box center [1087, 233] width 66 height 8
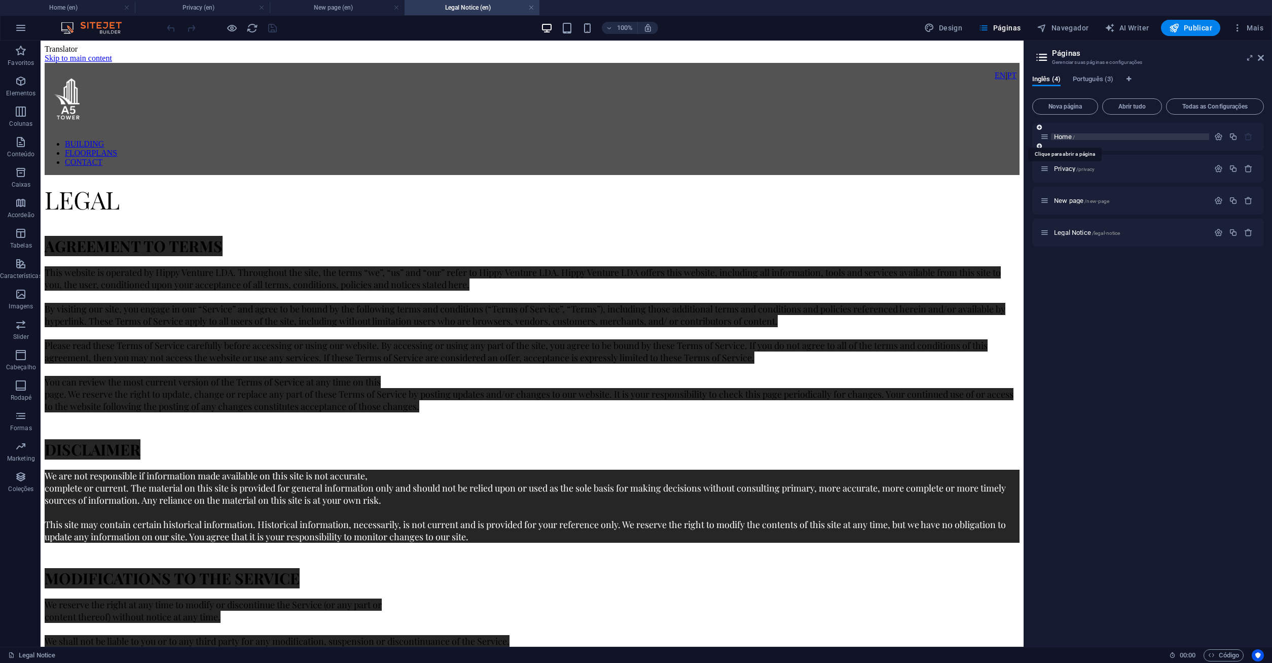
click at [1061, 136] on span "Home /" at bounding box center [1064, 137] width 21 height 8
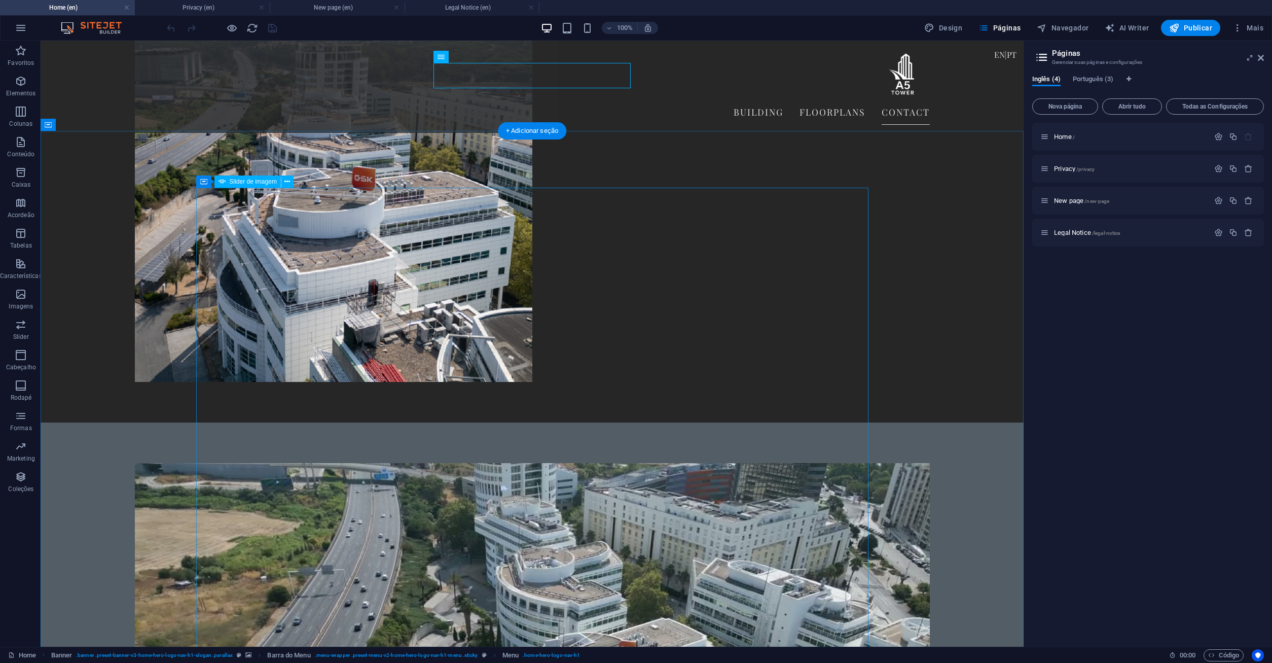
scroll to position [2204, 0]
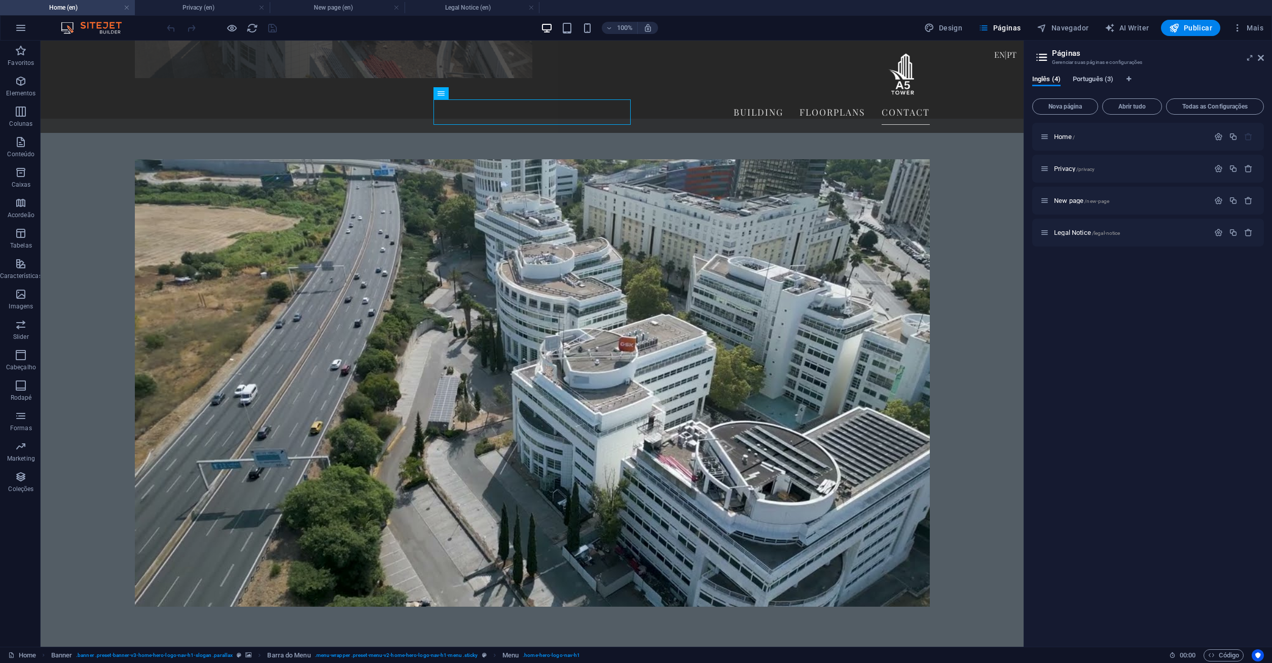
click at [1089, 79] on span "Português (3)" at bounding box center [1093, 80] width 41 height 14
click at [1067, 138] on span "Home /" at bounding box center [1064, 137] width 21 height 8
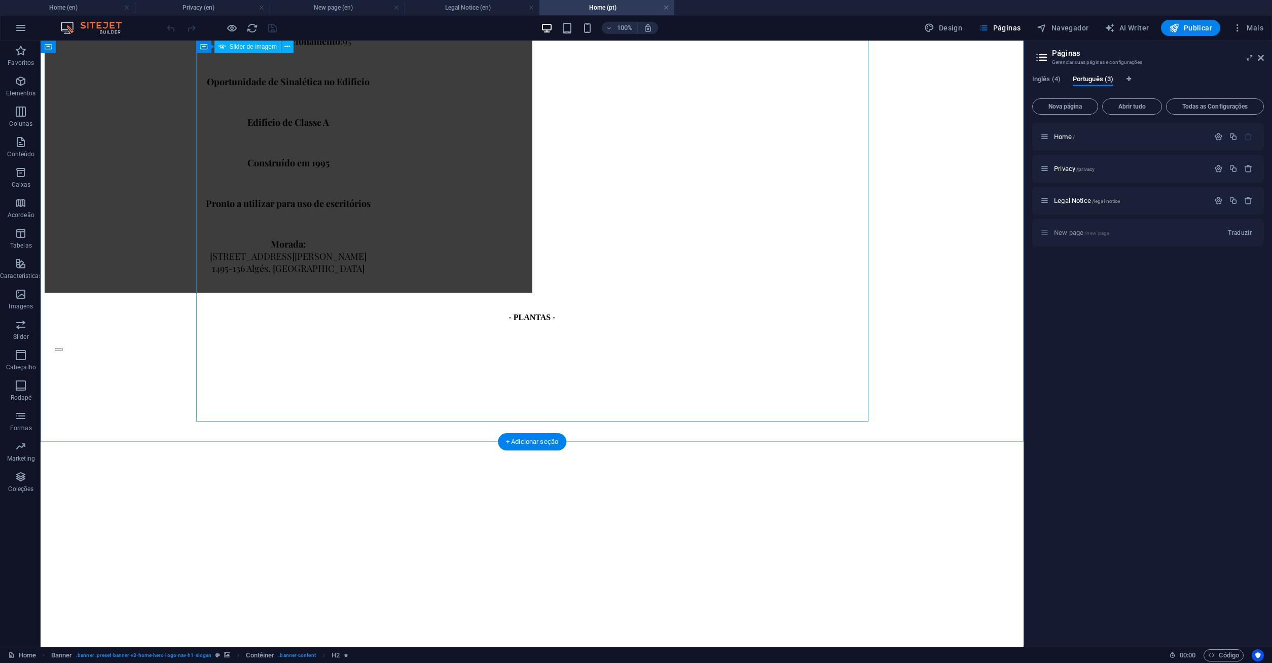
scroll to position [2337, 0]
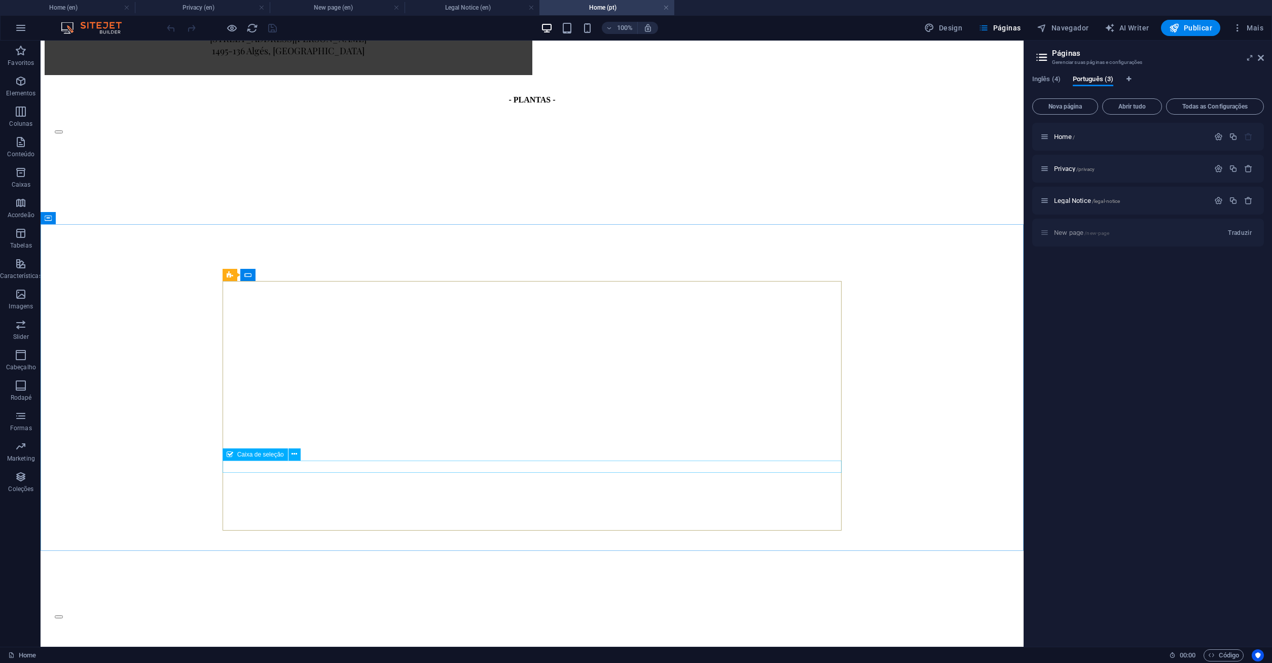
click at [250, 454] on span "Caixa de seleção" at bounding box center [260, 454] width 47 height 6
click at [293, 453] on icon at bounding box center [294, 454] width 6 height 11
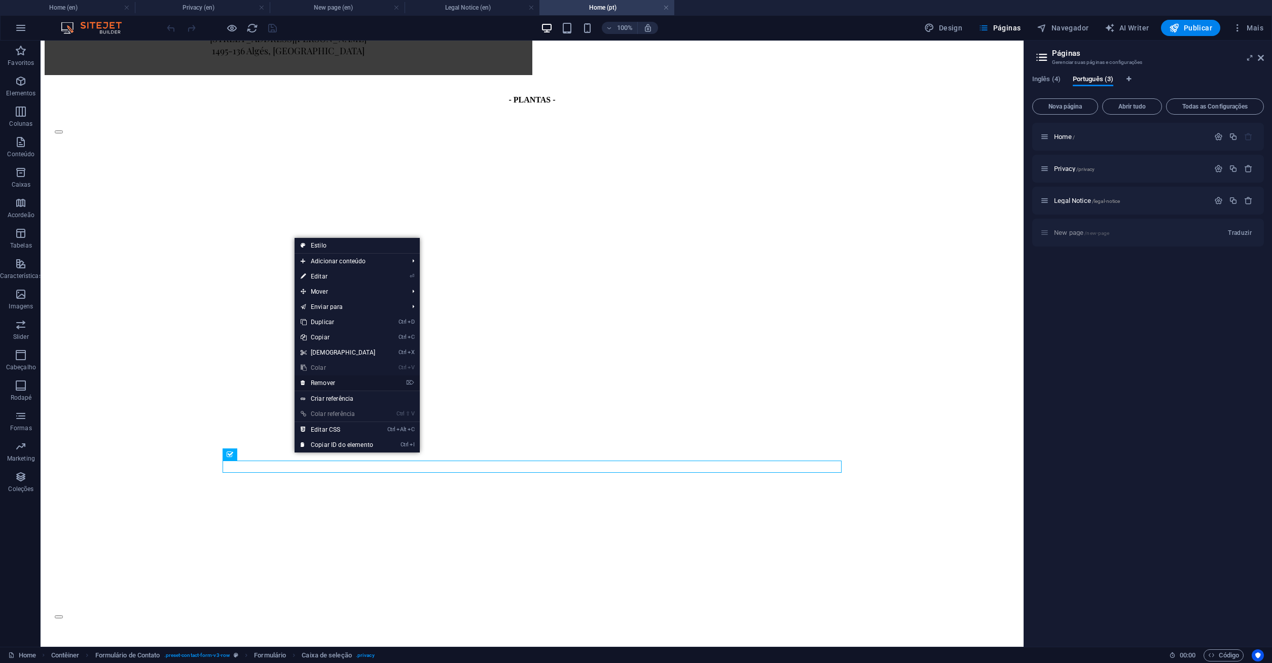
click at [365, 381] on link "⌦ Remover" at bounding box center [338, 382] width 87 height 15
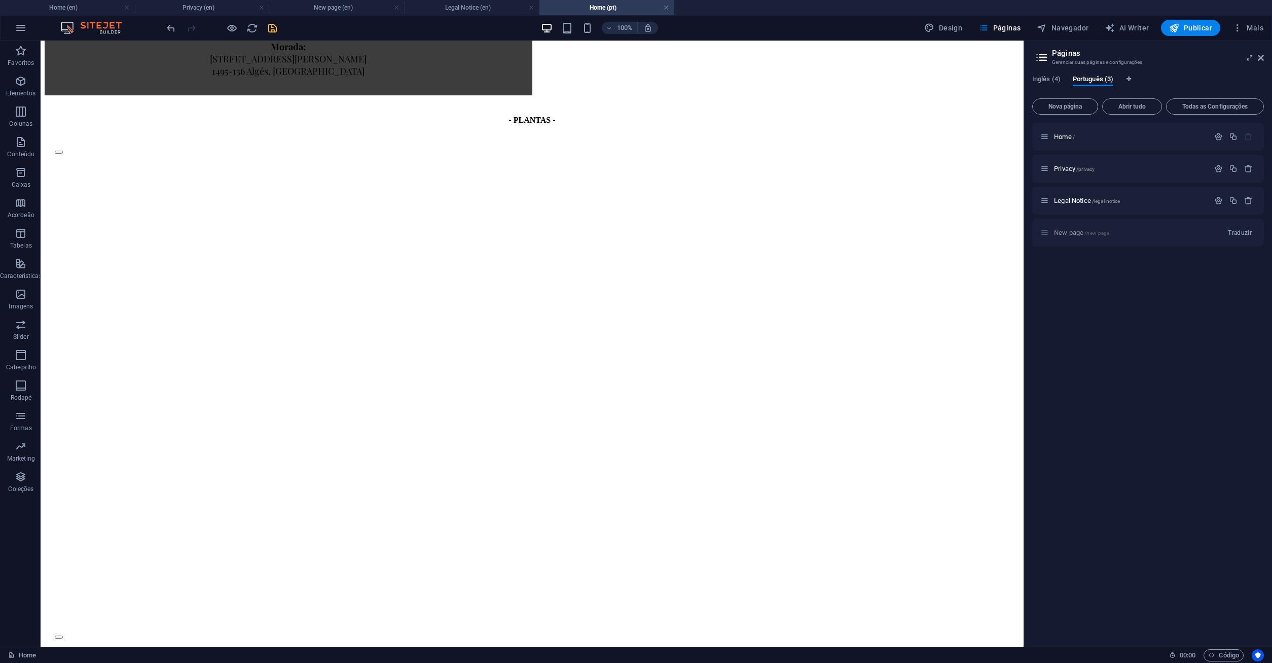
click at [278, 29] on icon "save" at bounding box center [273, 28] width 12 height 12
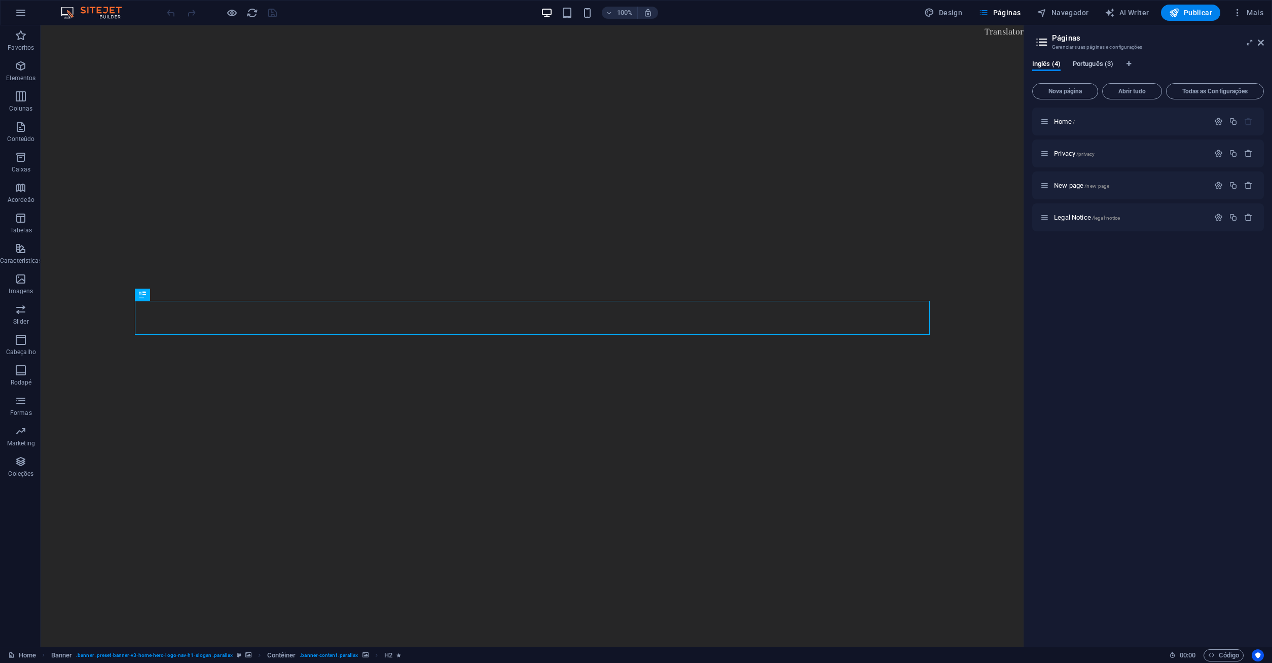
click at [1105, 62] on span "Português (3)" at bounding box center [1093, 65] width 41 height 14
click at [1059, 119] on span "Home /" at bounding box center [1064, 122] width 21 height 8
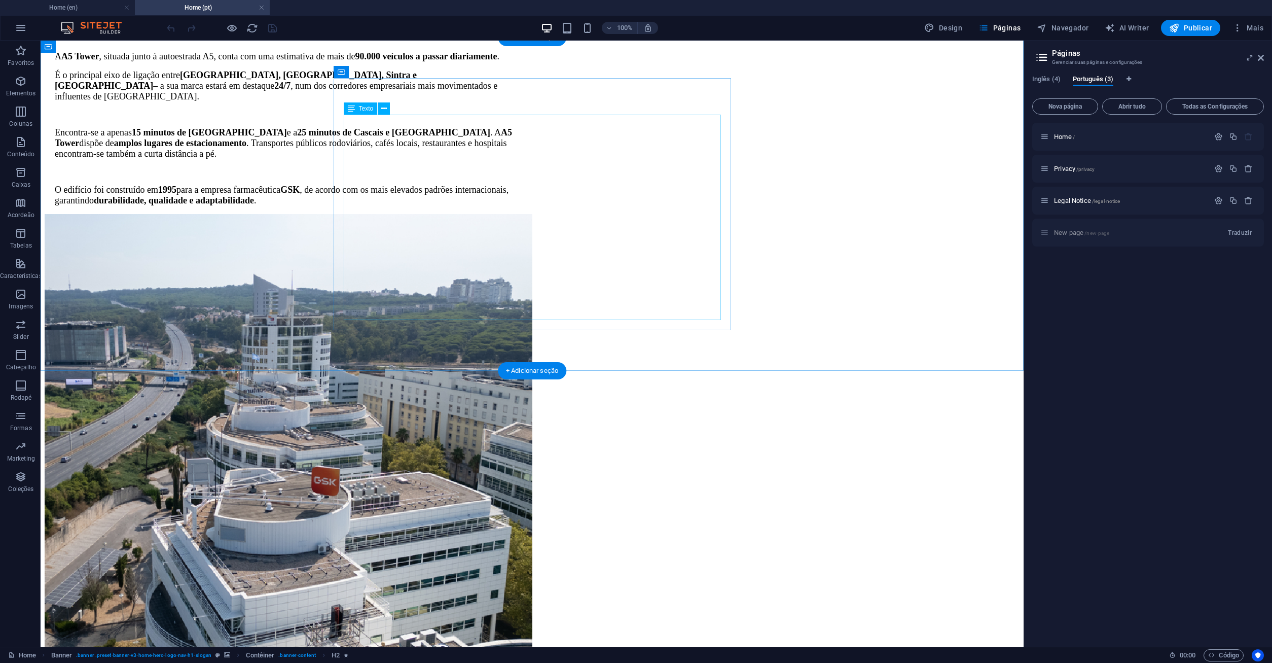
scroll to position [2317, 0]
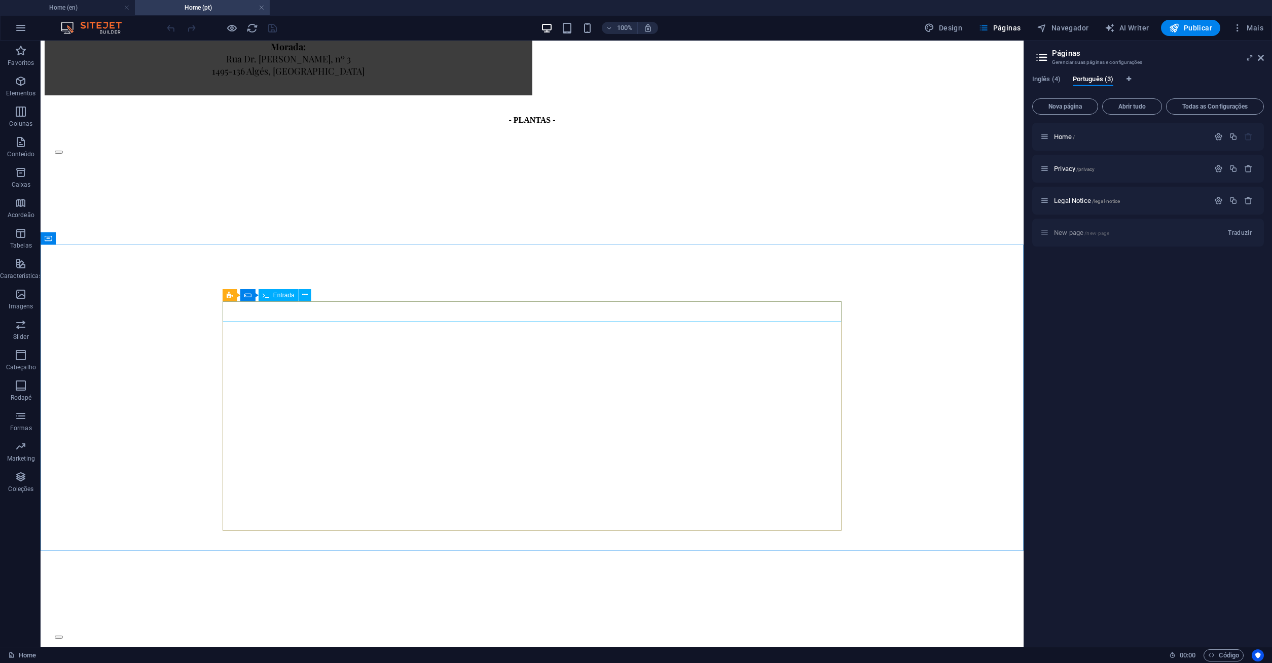
click at [267, 295] on icon at bounding box center [266, 295] width 7 height 12
click at [248, 295] on icon at bounding box center [247, 295] width 7 height 12
click at [249, 294] on icon at bounding box center [247, 295] width 7 height 12
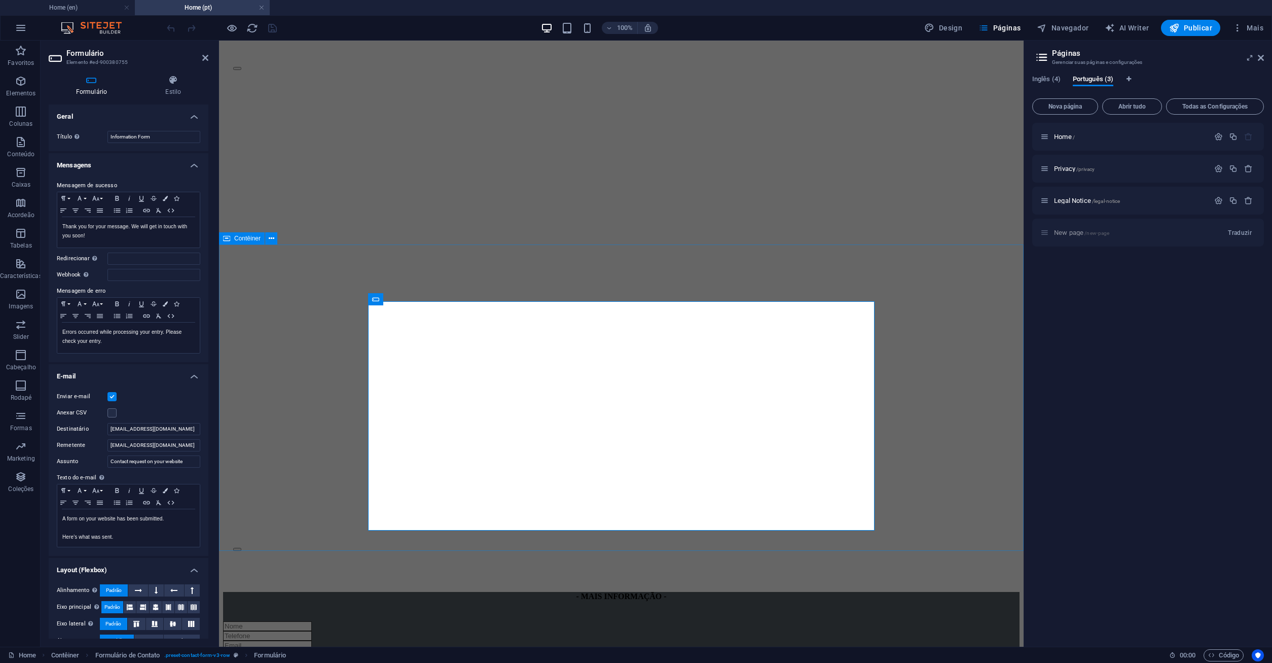
scroll to position [2306, 0]
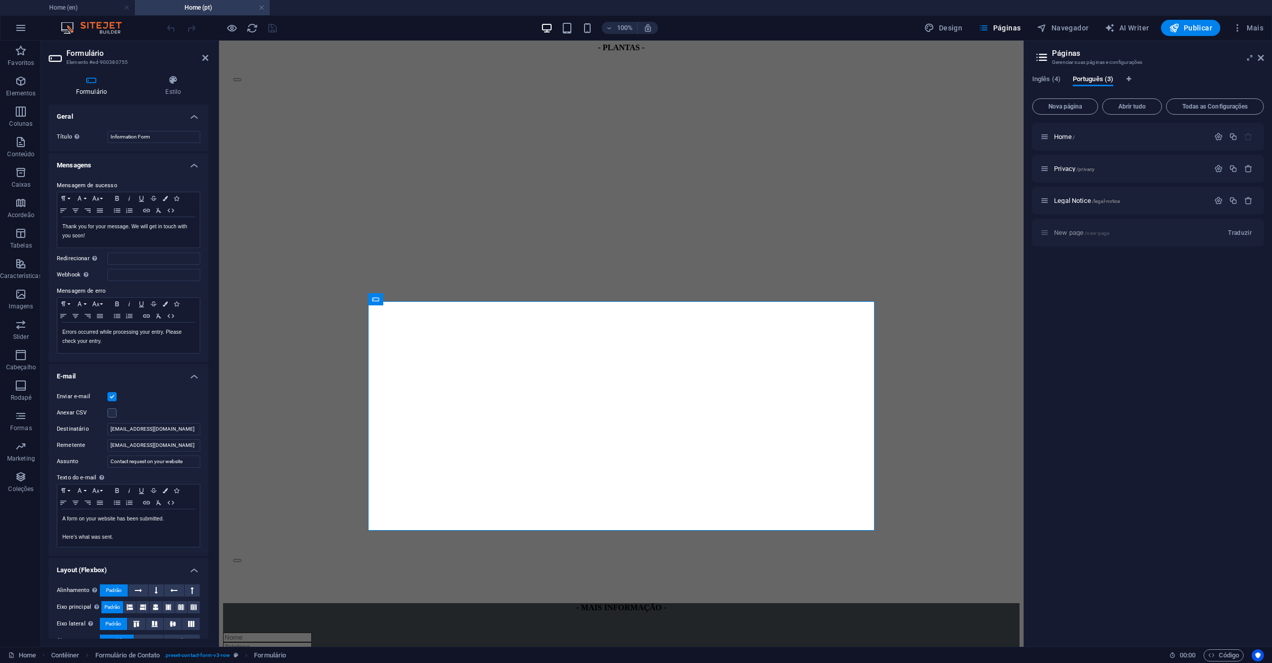
click at [116, 394] on label at bounding box center [111, 396] width 9 height 9
click at [0, 0] on input "Enviar e-mail" at bounding box center [0, 0] width 0 height 0
click at [158, 277] on input "Webhook Um webhook é uma notificação push deste formulário para outro servidor.…" at bounding box center [153, 275] width 93 height 12
paste input "https://a5tower.com/form_handler/enviar-formulario.php"
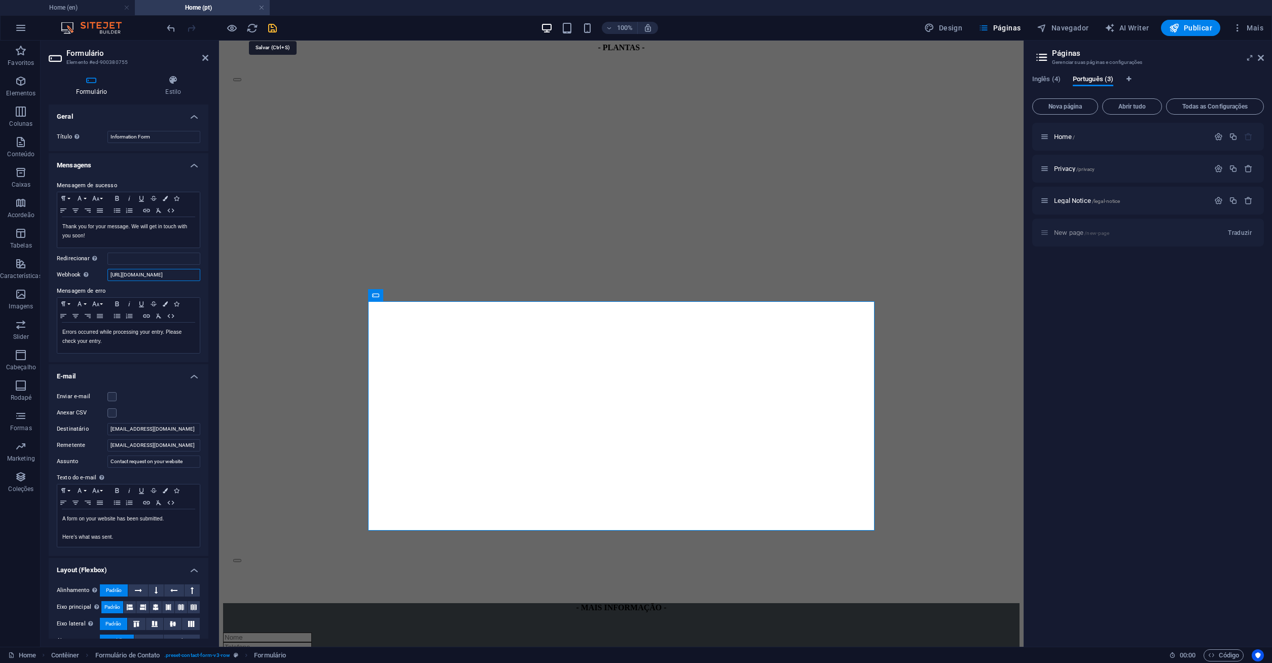
type input "https://a5tower.com/form_handler/enviar-formulario.php"
click at [272, 28] on icon "save" at bounding box center [273, 28] width 12 height 12
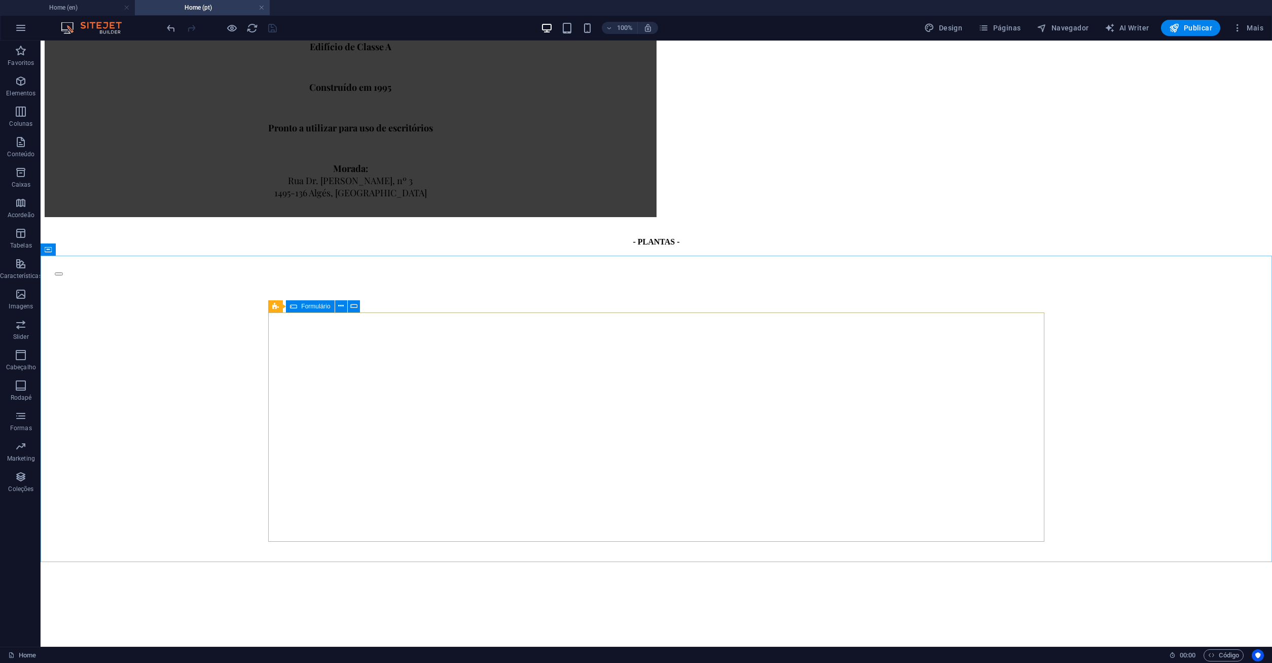
click at [297, 306] on icon at bounding box center [293, 306] width 7 height 12
click at [295, 305] on icon at bounding box center [293, 306] width 7 height 12
